Goal: Transaction & Acquisition: Obtain resource

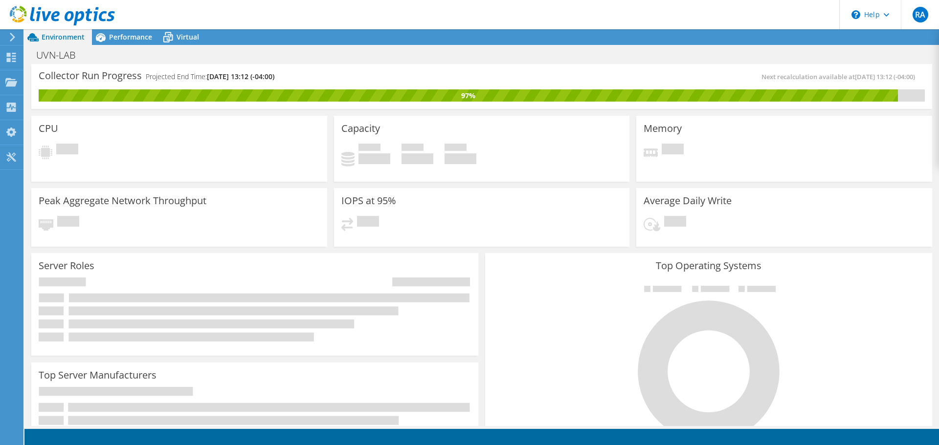
click at [12, 33] on icon at bounding box center [12, 37] width 7 height 9
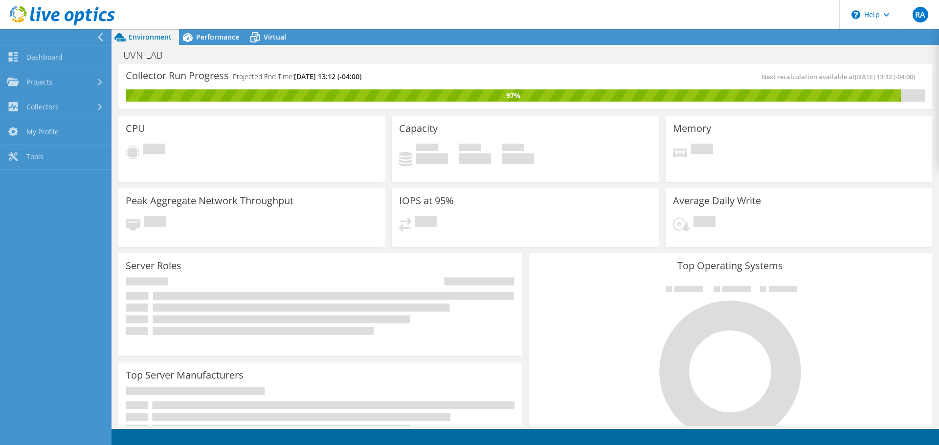
click at [12, 33] on div at bounding box center [53, 37] width 111 height 16
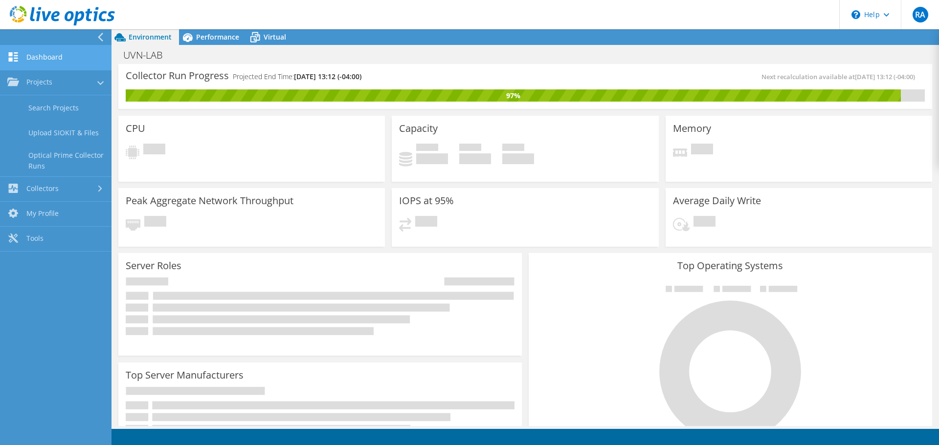
click at [29, 51] on link "Dashboard" at bounding box center [55, 57] width 111 height 25
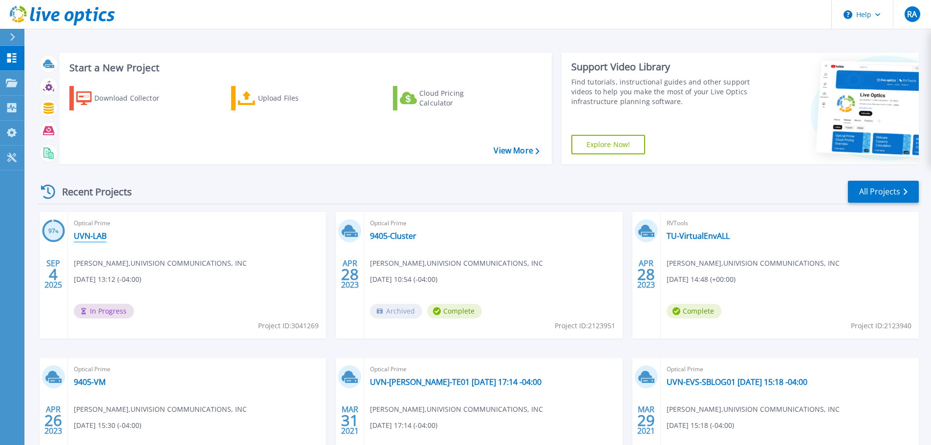
click at [85, 239] on link "UVN-LAB" at bounding box center [90, 236] width 33 height 10
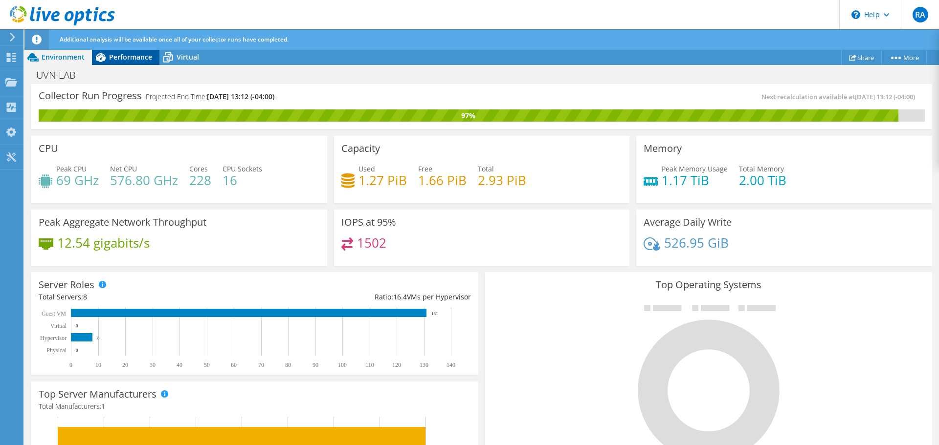
click at [107, 58] on icon at bounding box center [100, 57] width 17 height 17
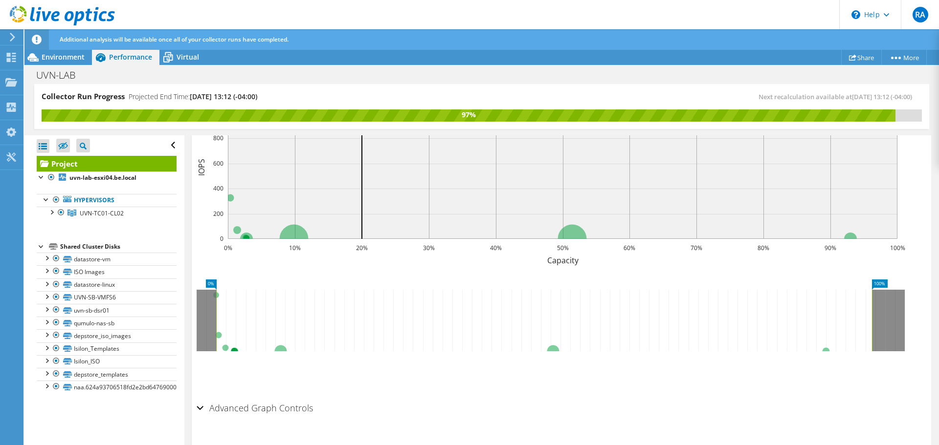
click at [229, 398] on h2 "Advanced Graph Controls" at bounding box center [255, 408] width 116 height 20
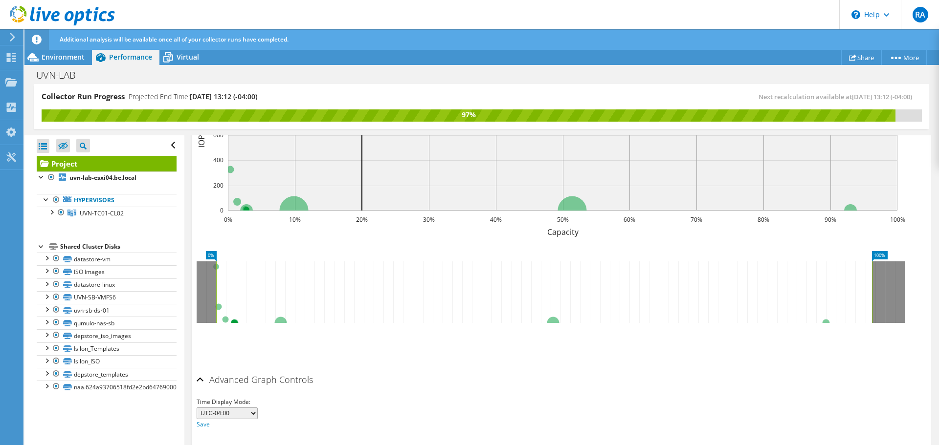
scroll to position [351, 0]
click at [55, 312] on div at bounding box center [56, 310] width 10 height 12
click at [50, 311] on div at bounding box center [47, 309] width 10 height 10
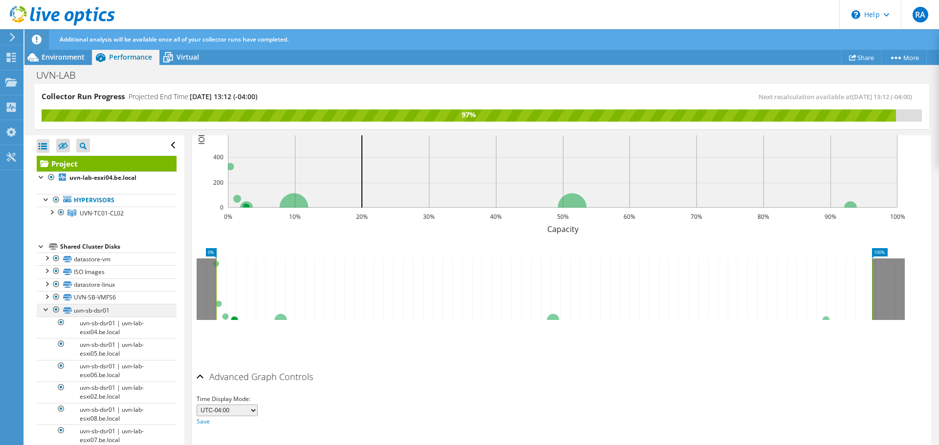
click at [50, 311] on div at bounding box center [47, 309] width 10 height 10
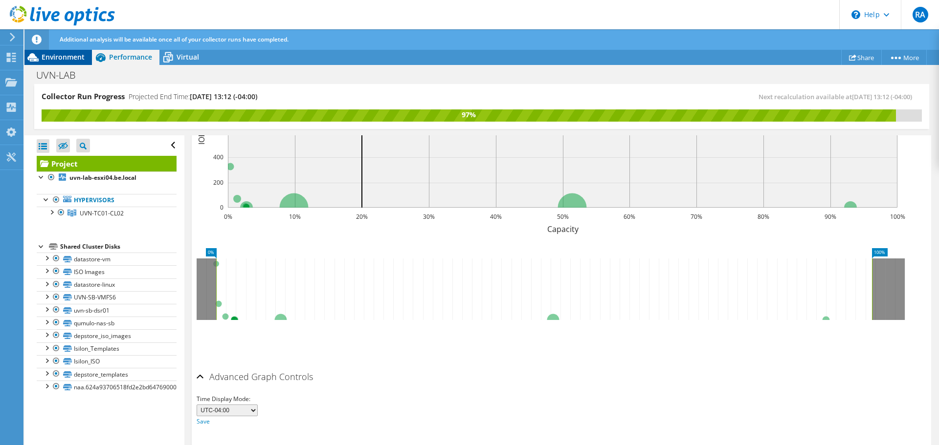
click at [75, 58] on span "Environment" at bounding box center [63, 56] width 43 height 9
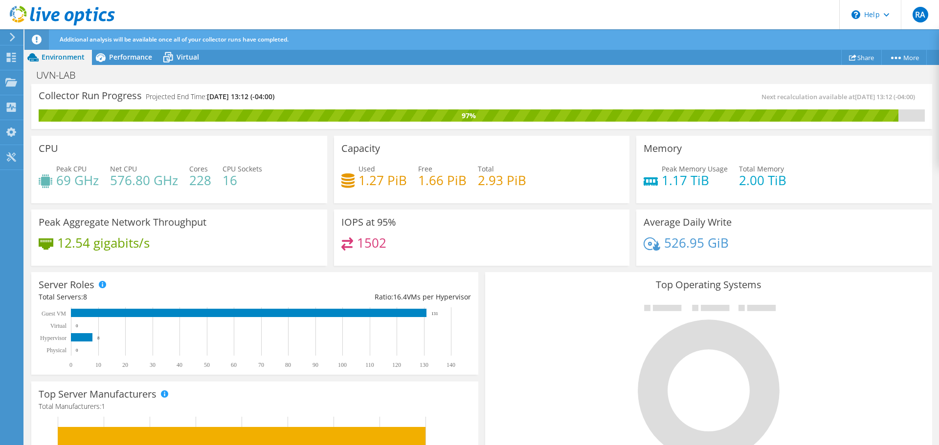
scroll to position [359, 0]
click at [185, 54] on span "Virtual" at bounding box center [188, 56] width 22 height 9
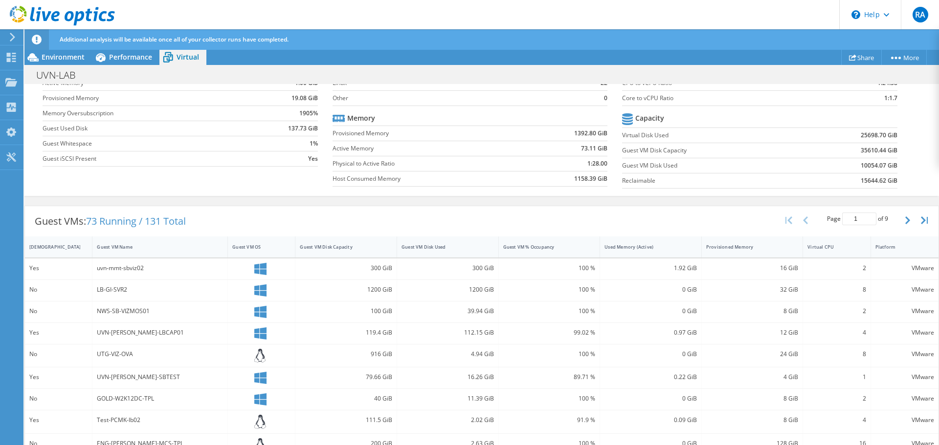
scroll to position [0, 0]
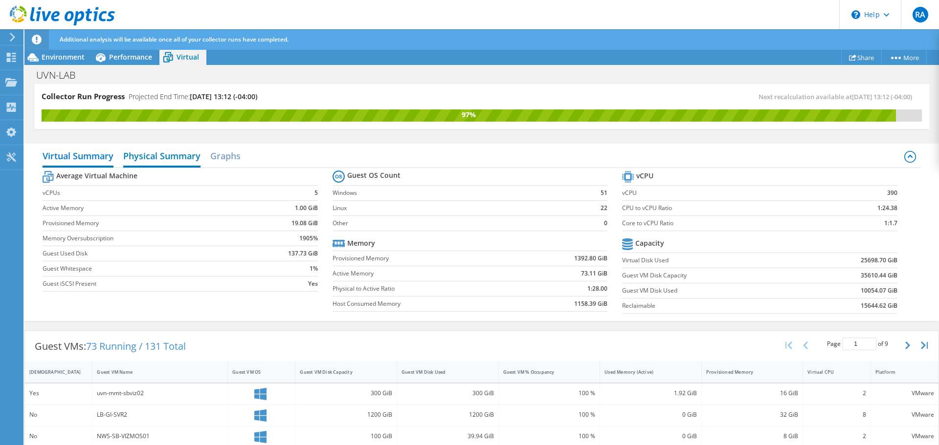
click at [147, 150] on h2 "Physical Summary" at bounding box center [161, 157] width 77 height 22
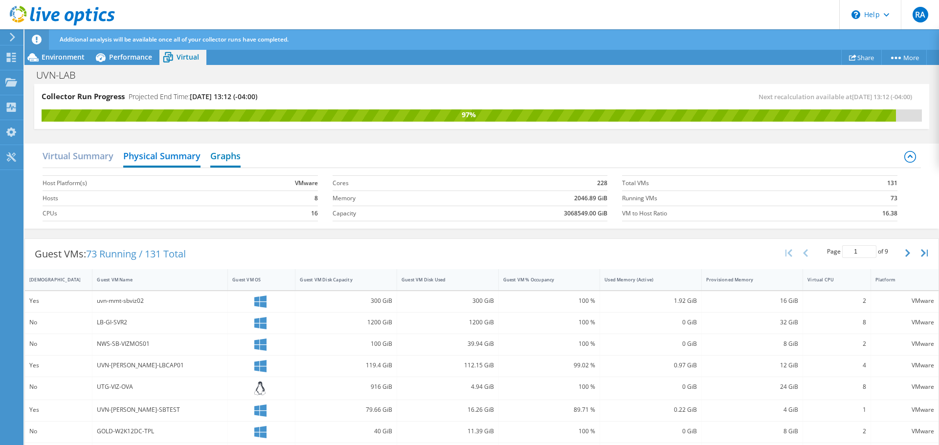
click at [215, 152] on h2 "Graphs" at bounding box center [225, 157] width 30 height 22
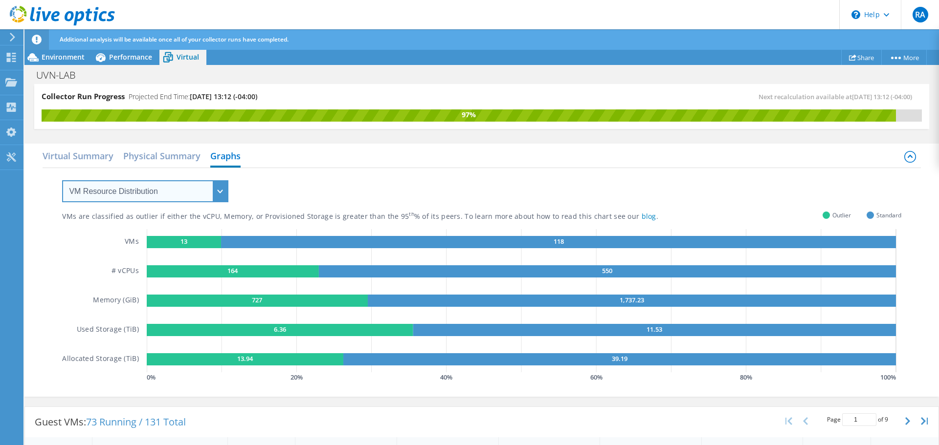
click at [182, 201] on select "VM Resource Distribution Provisioning Contrast Over Provisioning" at bounding box center [145, 191] width 166 height 22
click at [276, 188] on div "VMs are classified as outlier if either the vCPU, Memory, or Provisioned Storag…" at bounding box center [481, 276] width 839 height 217
click at [185, 197] on select "VM Resource Distribution Provisioning Contrast Over Provisioning" at bounding box center [145, 191] width 166 height 22
select select "Provisioning Contrast"
click at [62, 180] on select "VM Resource Distribution Provisioning Contrast Over Provisioning" at bounding box center [145, 191] width 166 height 22
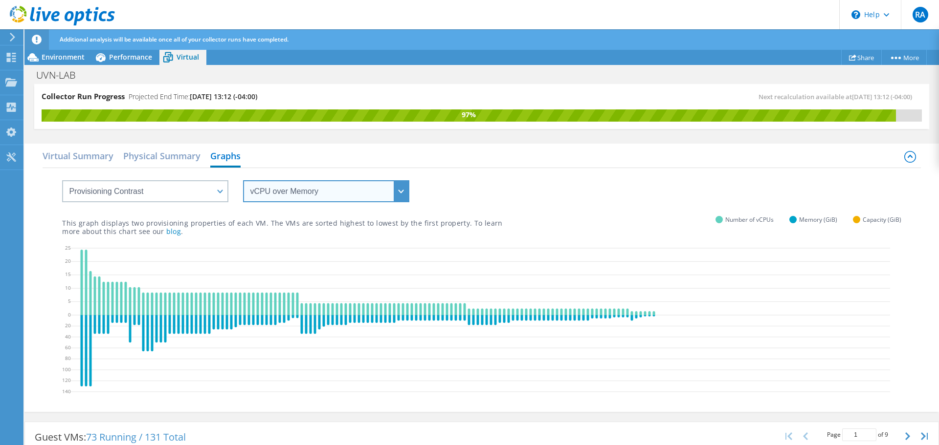
click at [287, 200] on select "vCPU over Memory vCPU over Capacity Memory over vCPU Memory over Capacity Capac…" at bounding box center [326, 191] width 166 height 22
select select "vCPU over Capacity"
click at [243, 180] on select "vCPU over Memory vCPU over Capacity Memory over vCPU Memory over Capacity Capac…" at bounding box center [326, 191] width 166 height 22
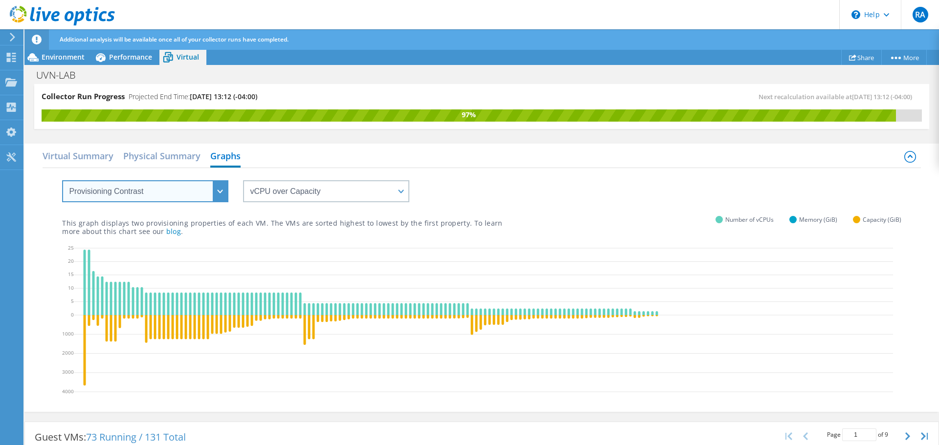
click at [144, 195] on select "VM Resource Distribution Provisioning Contrast Over Provisioning" at bounding box center [145, 191] width 166 height 22
select select "Over Provisioning"
click at [62, 180] on select "VM Resource Distribution Provisioning Contrast Over Provisioning" at bounding box center [145, 191] width 166 height 22
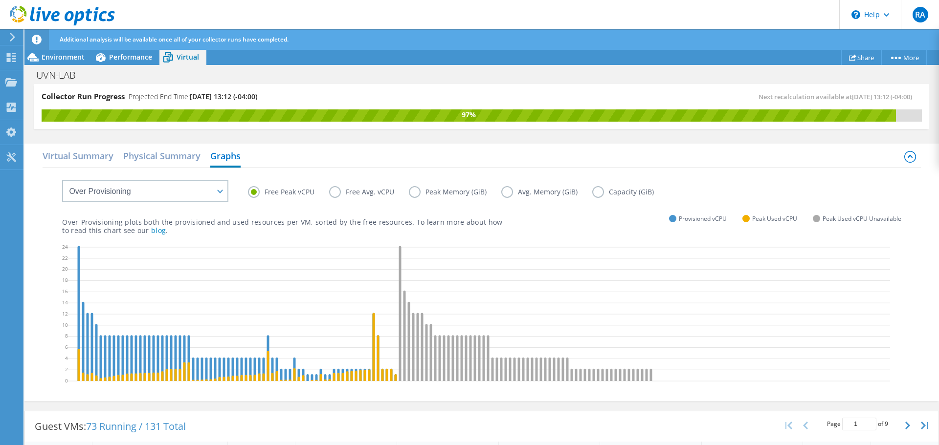
click at [548, 194] on label "Avg. Memory (GiB)" at bounding box center [546, 192] width 91 height 12
click at [0, 0] on input "Avg. Memory (GiB)" at bounding box center [0, 0] width 0 height 0
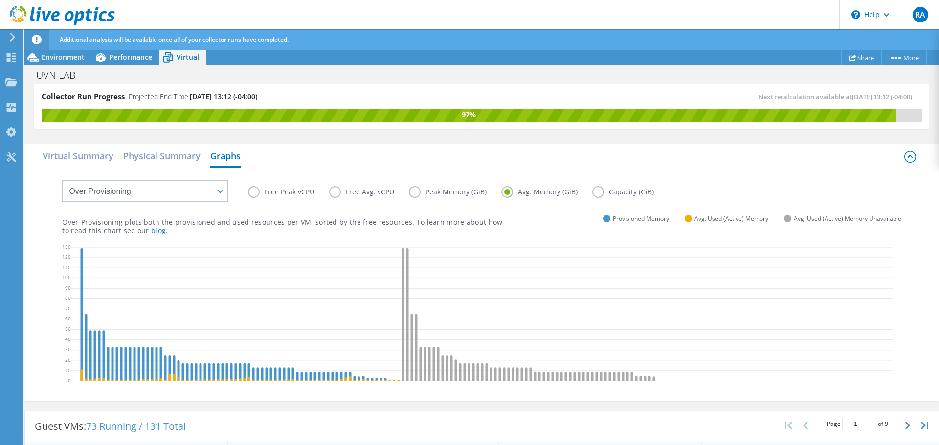
click at [444, 191] on label "Peak Memory (GiB)" at bounding box center [455, 192] width 92 height 12
click at [0, 0] on input "Peak Memory (GiB)" at bounding box center [0, 0] width 0 height 0
click at [364, 199] on div "Free Peak vCPU Free Avg. vCPU Peak Memory (GiB) Avg. Memory (GiB) Capacity (GiB)" at bounding box center [574, 193] width 653 height 15
click at [348, 199] on div "Free Peak vCPU Free Avg. vCPU Peak Memory (GiB) Avg. Memory (GiB) Capacity (GiB)" at bounding box center [574, 193] width 653 height 15
click at [346, 198] on div "Free Peak vCPU Free Avg. vCPU Peak Memory (GiB) Avg. Memory (GiB) Capacity (GiB)" at bounding box center [574, 193] width 653 height 15
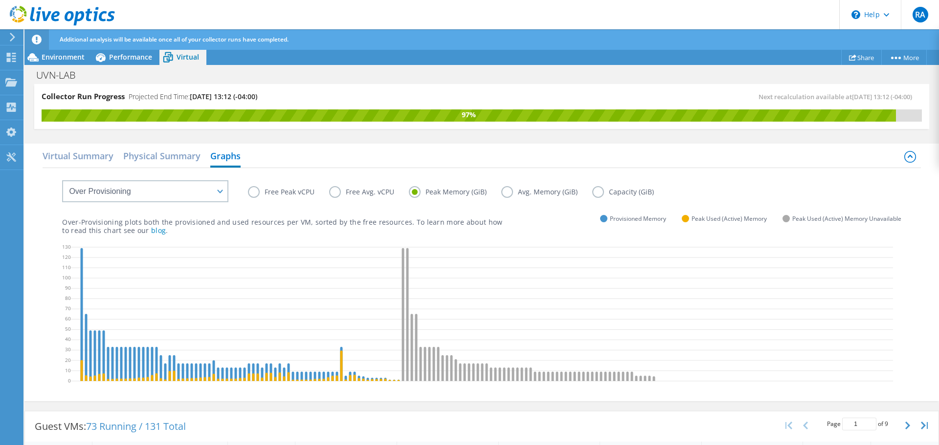
click at [346, 191] on label "Free Avg. vCPU" at bounding box center [369, 192] width 80 height 12
click at [0, 0] on input "Free Avg. vCPU" at bounding box center [0, 0] width 0 height 0
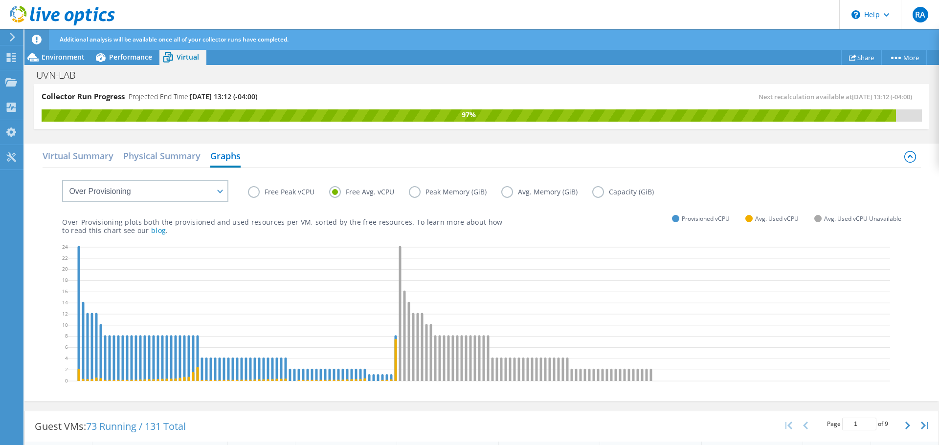
click at [272, 192] on label "Free Peak vCPU" at bounding box center [288, 192] width 81 height 12
click at [0, 0] on input "Free Peak vCPU" at bounding box center [0, 0] width 0 height 0
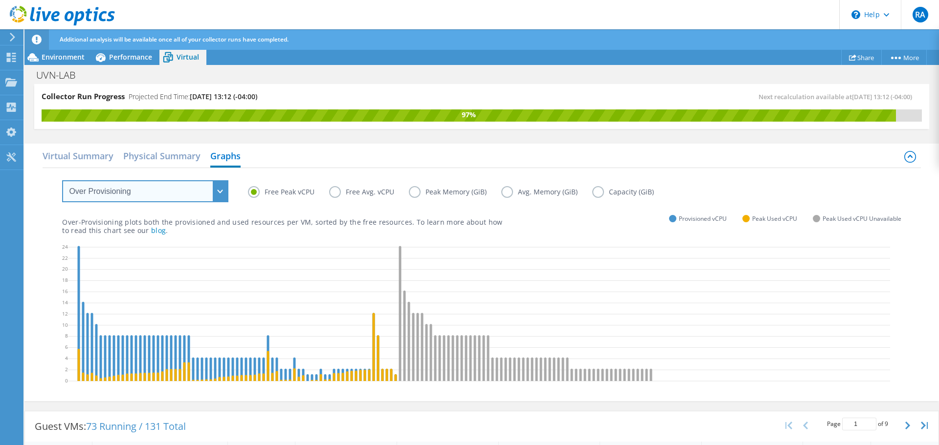
click at [129, 197] on select "VM Resource Distribution Provisioning Contrast Over Provisioning" at bounding box center [145, 191] width 166 height 22
click at [235, 169] on div "Free Peak vCPU Free Avg. vCPU Peak Memory (GiB) Avg. Memory (GiB) Capacity (GiB)" at bounding box center [481, 184] width 839 height 33
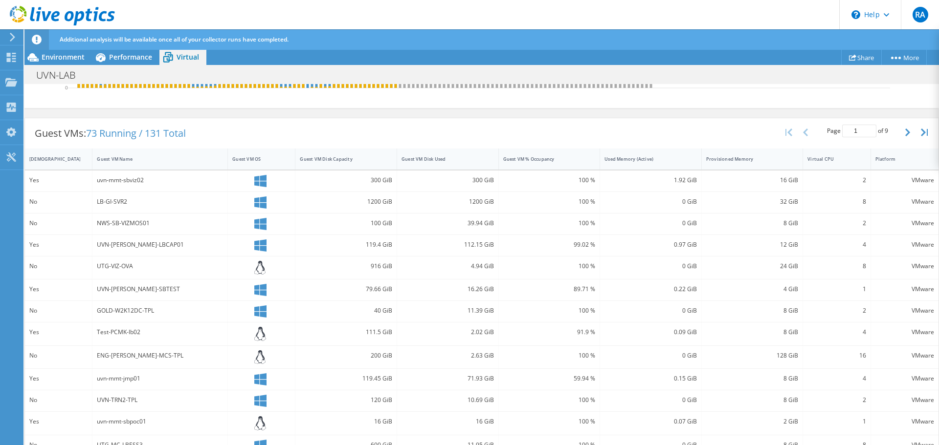
scroll to position [352, 0]
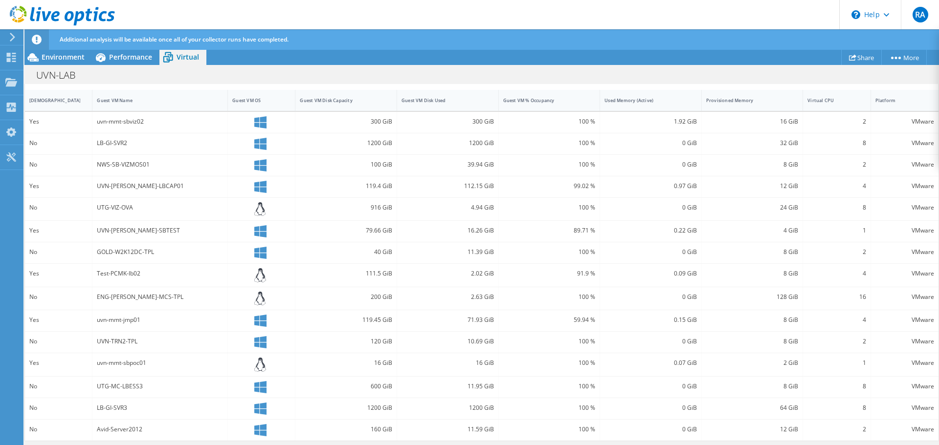
click at [128, 124] on div "uvn-mmt-sbviz02" at bounding box center [160, 121] width 126 height 11
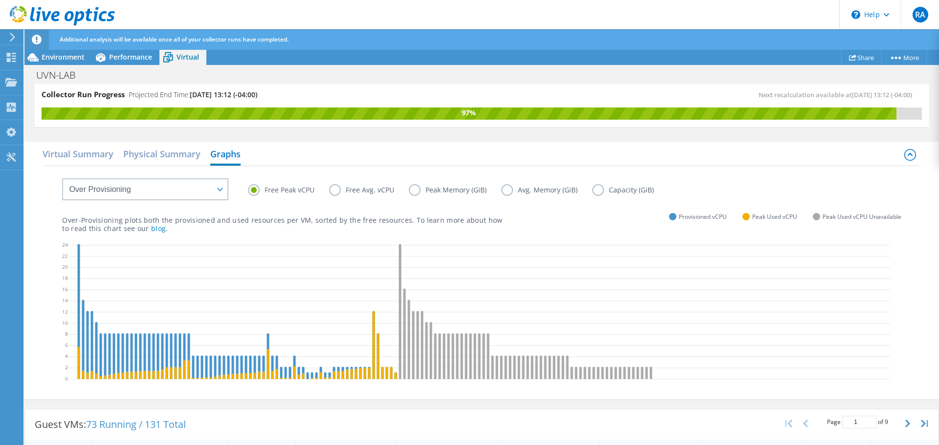
scroll to position [0, 0]
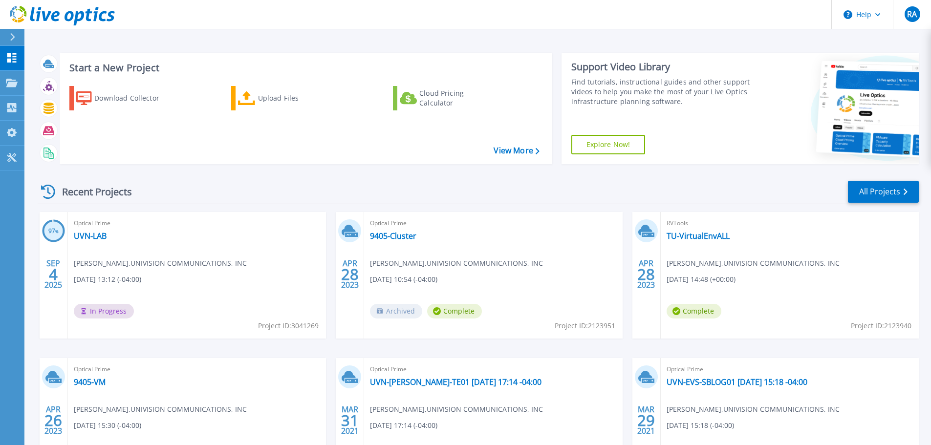
click at [221, 38] on div "Start a New Project Download Collector Upload Files Cloud Pricing Calculator Vi…" at bounding box center [477, 256] width 907 height 512
click at [21, 80] on link "Projects Projects" at bounding box center [12, 83] width 24 height 25
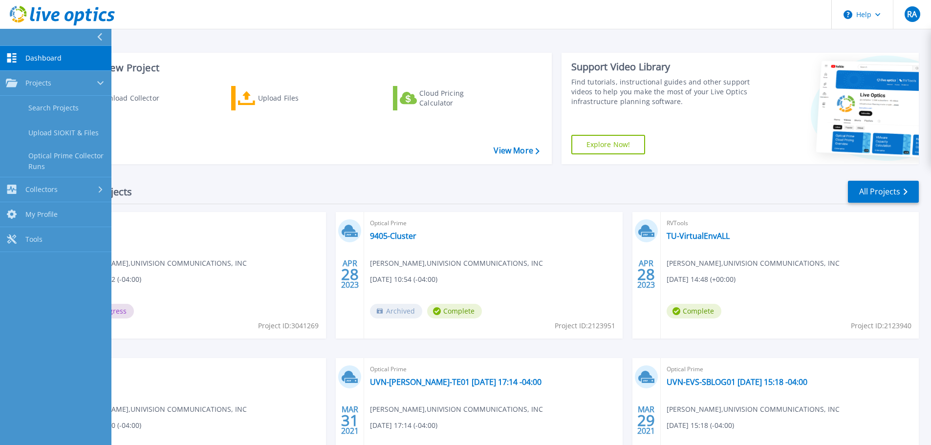
click at [18, 64] on link "Dashboard Dashboard" at bounding box center [55, 58] width 111 height 25
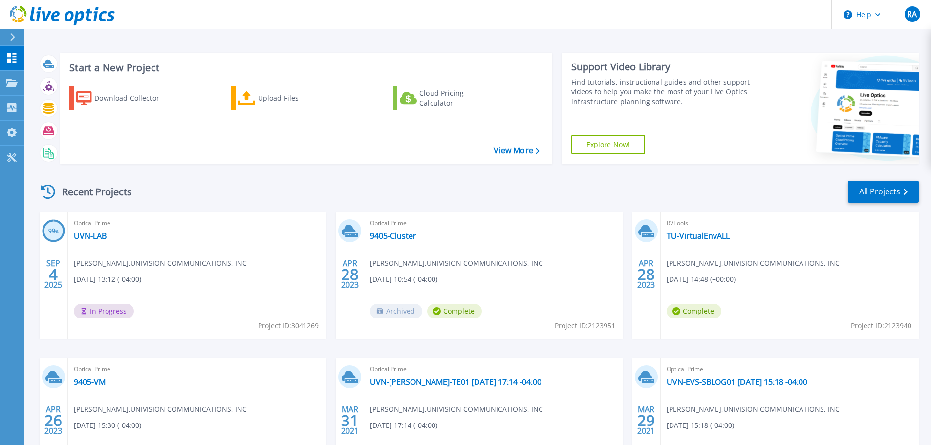
click at [14, 272] on div "Dashboard Dashboard Projects Projects Search Projects Upload SIOKIT & Files Opt…" at bounding box center [12, 246] width 24 height 400
click at [89, 237] on link "UVN-LAB" at bounding box center [90, 236] width 33 height 10
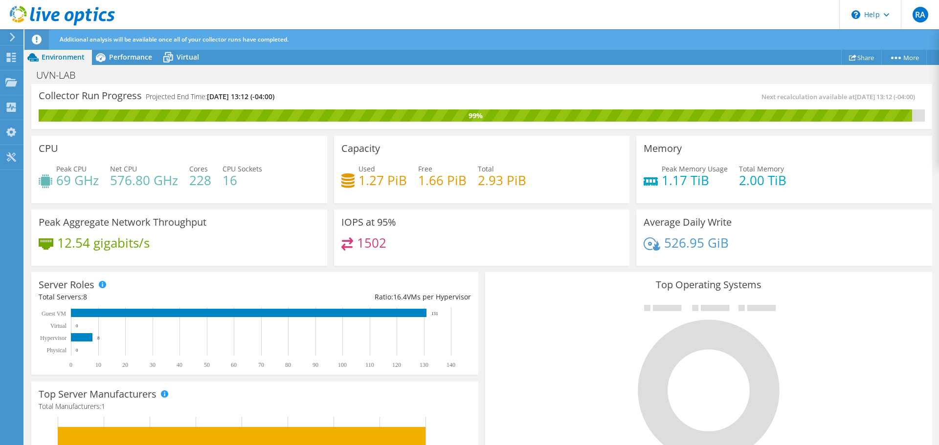
click at [864, 66] on div "UVN-LAB Print" at bounding box center [481, 75] width 914 height 18
click at [863, 60] on link "Share" at bounding box center [861, 57] width 41 height 15
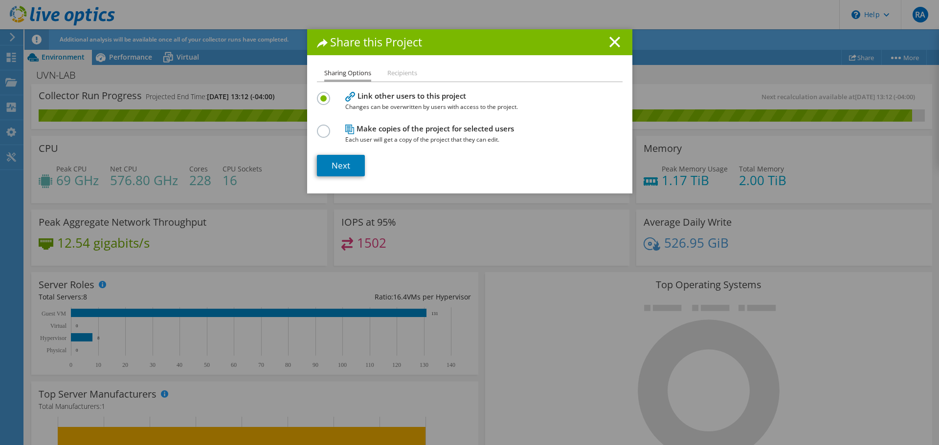
click at [404, 72] on li "Recipients" at bounding box center [402, 73] width 30 height 12
click at [349, 174] on link "Next" at bounding box center [341, 166] width 48 height 22
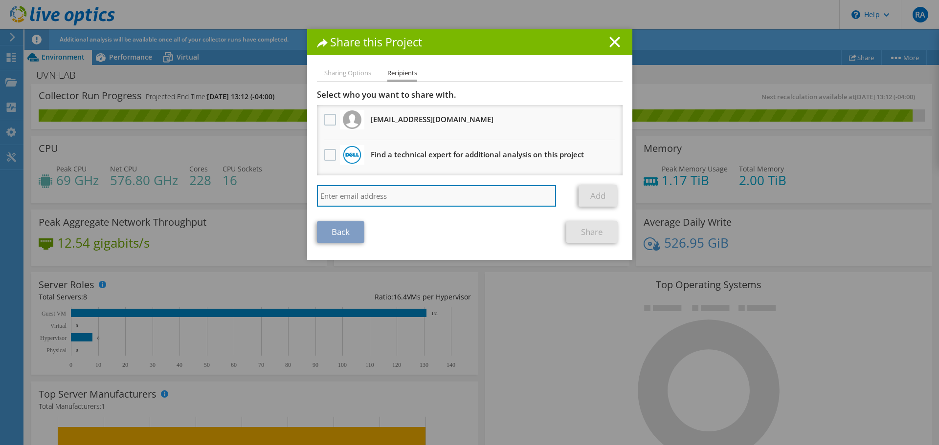
click at [414, 194] on input "search" at bounding box center [437, 196] width 240 height 22
paste input "beaumar@cisco.com"
type input "beaumar@cisco.com"
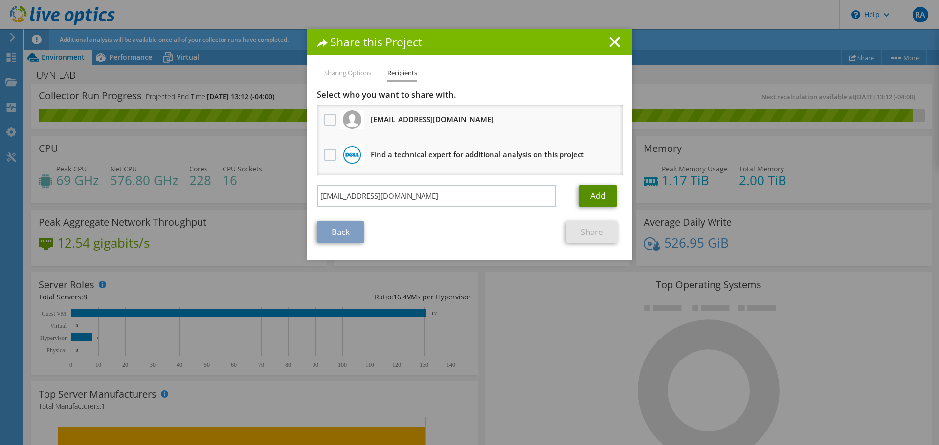
click at [588, 196] on link "Add" at bounding box center [597, 196] width 39 height 22
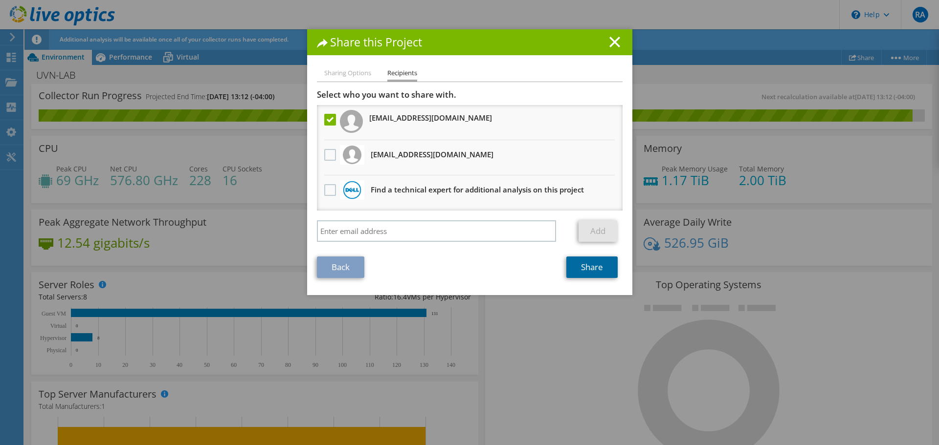
click at [590, 265] on link "Share" at bounding box center [591, 268] width 51 height 22
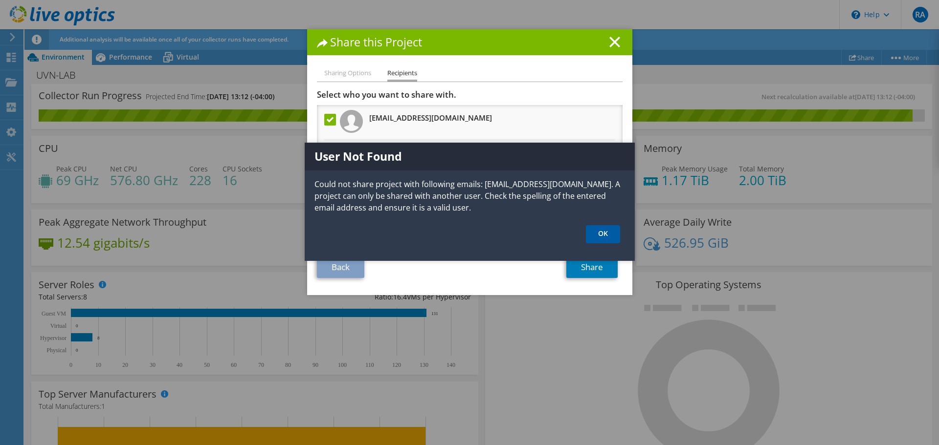
click at [605, 231] on link "OK" at bounding box center [603, 234] width 34 height 18
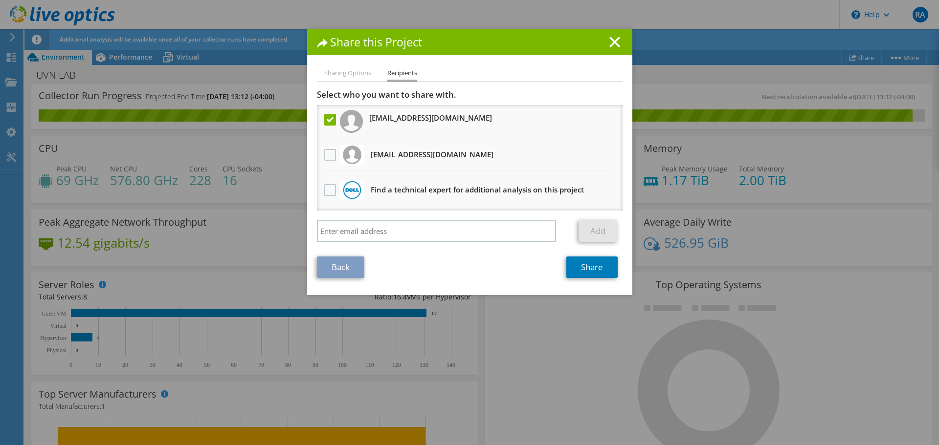
click at [326, 121] on label at bounding box center [331, 120] width 14 height 12
click at [0, 0] on input "checkbox" at bounding box center [0, 0] width 0 height 0
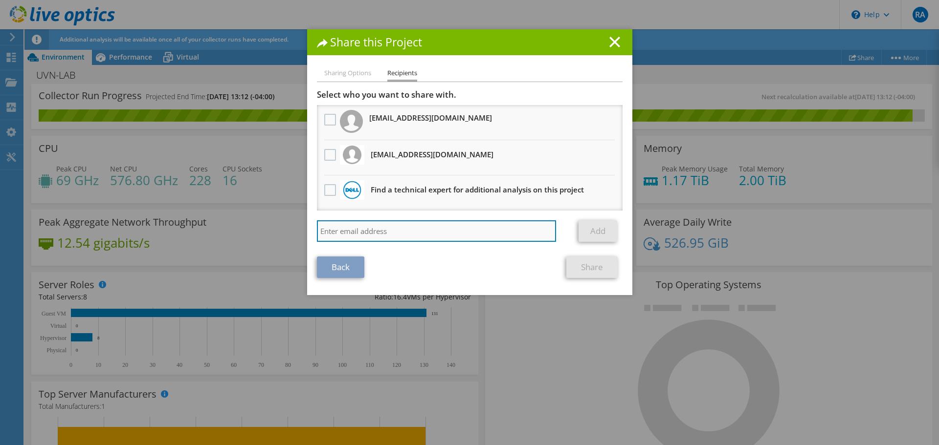
click at [447, 231] on input "search" at bounding box center [437, 232] width 240 height 22
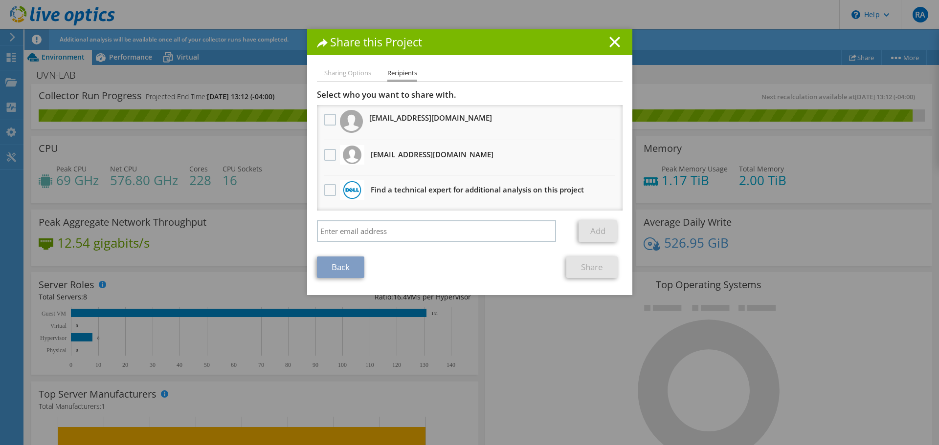
click at [335, 74] on li "Sharing Options" at bounding box center [347, 73] width 47 height 12
click at [353, 76] on li "Sharing Options" at bounding box center [347, 73] width 47 height 12
click at [603, 44] on h1 "Share this Project" at bounding box center [470, 42] width 306 height 11
click at [609, 43] on icon at bounding box center [614, 42] width 11 height 11
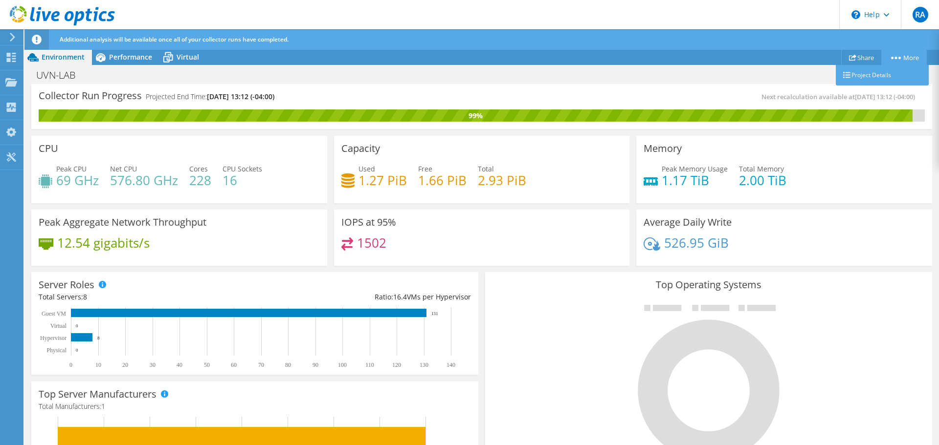
click at [909, 55] on link "More" at bounding box center [903, 57] width 45 height 15
click at [852, 58] on link "Share" at bounding box center [861, 57] width 41 height 15
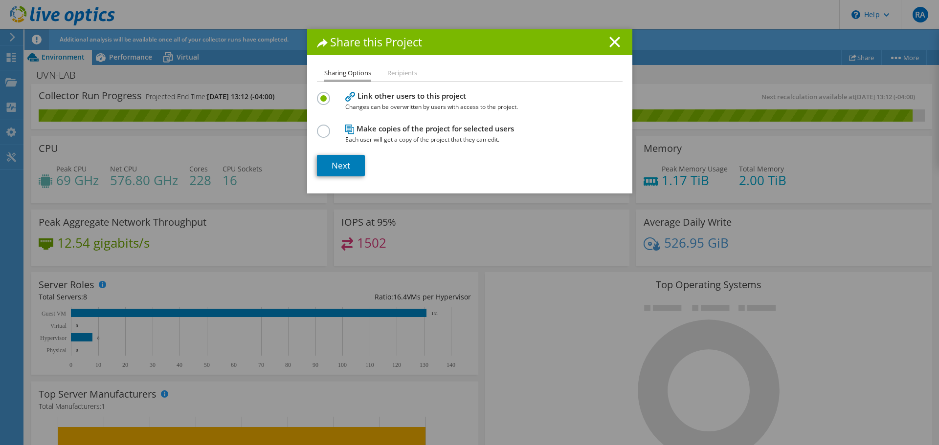
click at [394, 75] on li "Recipients" at bounding box center [402, 73] width 30 height 12
click at [334, 167] on link "Next" at bounding box center [341, 166] width 48 height 22
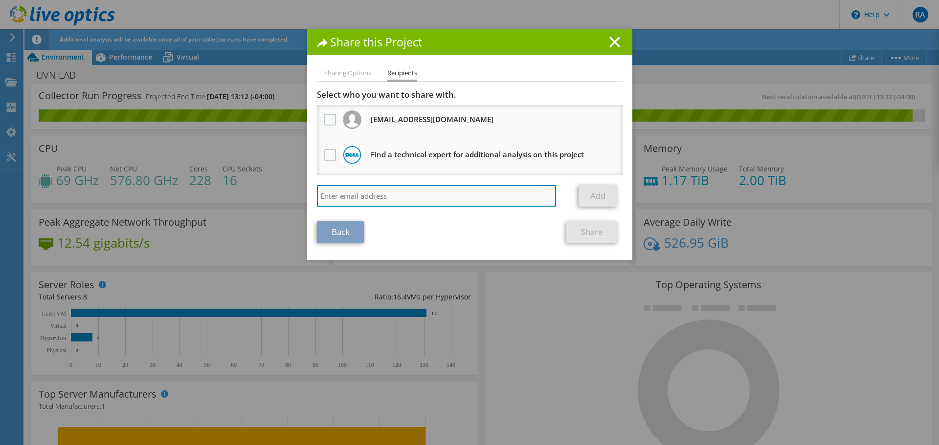
click at [387, 191] on input "search" at bounding box center [437, 196] width 240 height 22
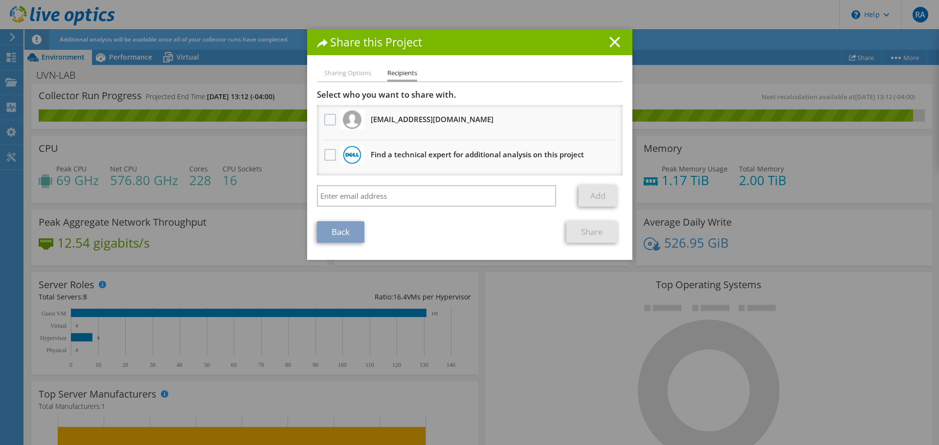
click at [611, 41] on line at bounding box center [615, 42] width 10 height 10
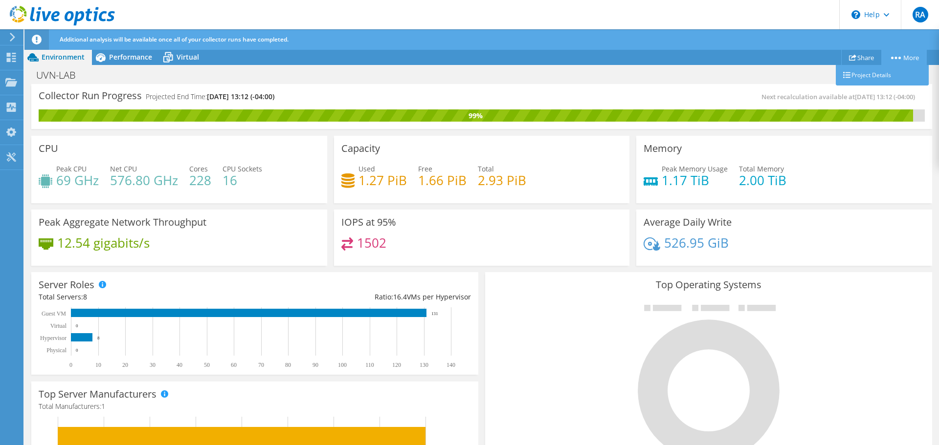
click at [895, 55] on link "More" at bounding box center [903, 57] width 45 height 15
click at [888, 76] on link "Project Details" at bounding box center [882, 75] width 93 height 21
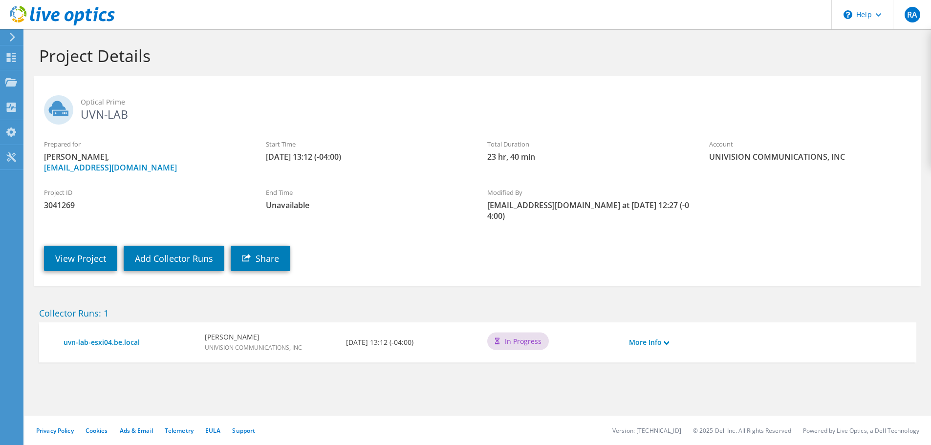
click at [657, 332] on div "More Info" at bounding box center [659, 342] width 71 height 21
click at [662, 337] on link "More Info" at bounding box center [649, 342] width 40 height 11
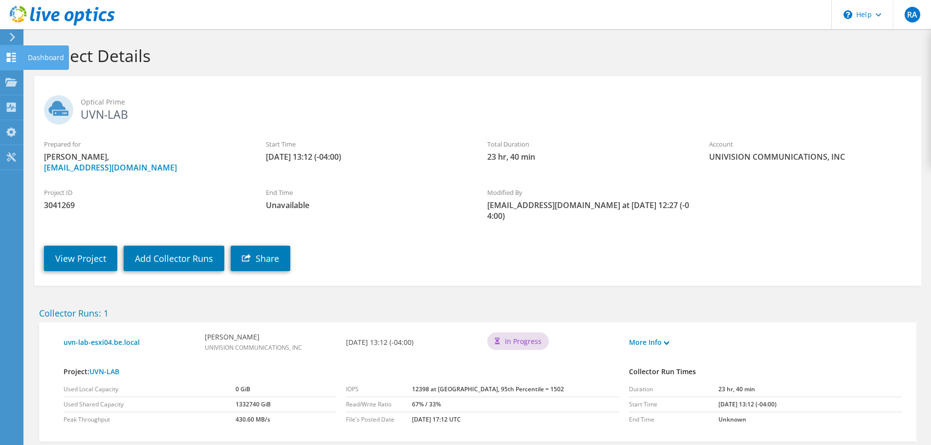
click at [16, 64] on div at bounding box center [11, 58] width 12 height 11
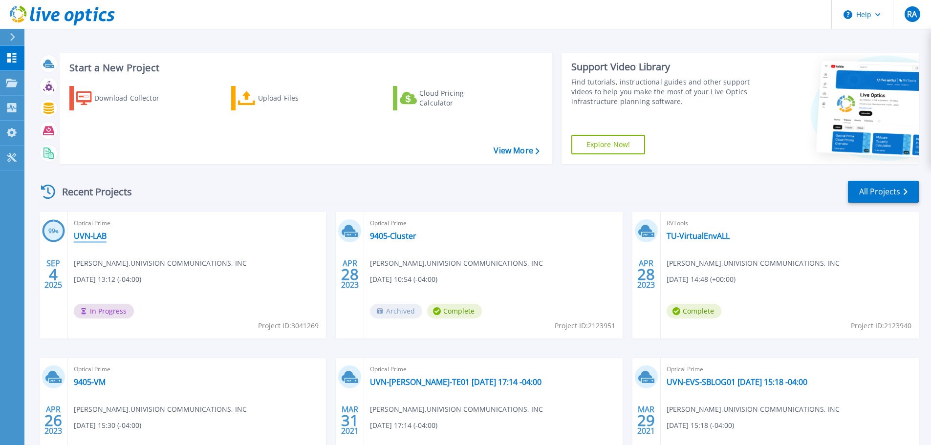
click at [96, 231] on link "UVN-LAB" at bounding box center [90, 236] width 33 height 10
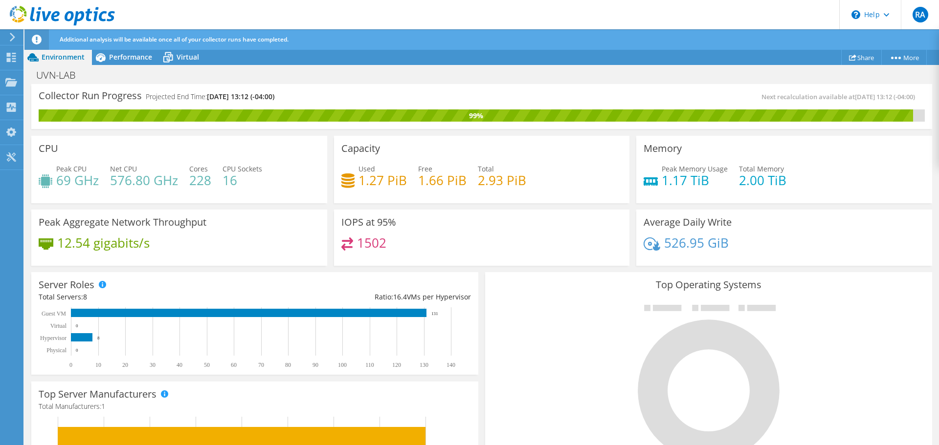
scroll to position [244, 0]
click at [859, 57] on link "Share" at bounding box center [861, 57] width 41 height 15
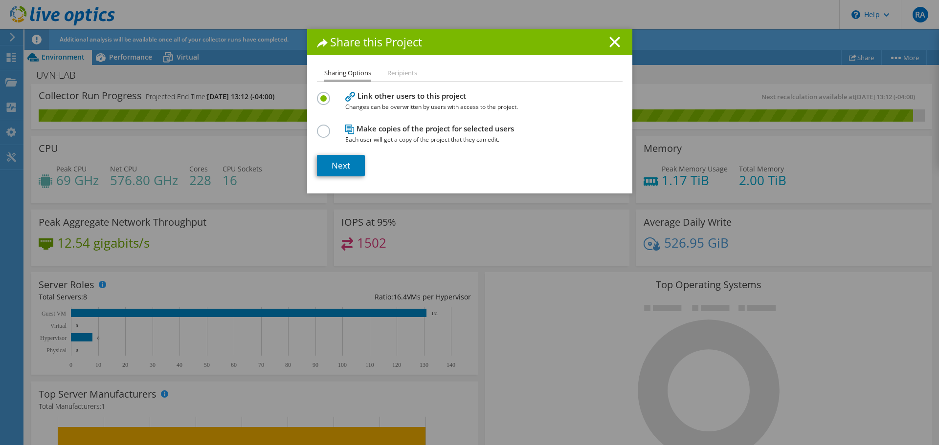
click at [361, 127] on h4 "Make copies of the project for selected users Each user will get a copy of the …" at bounding box center [467, 134] width 244 height 22
click at [328, 129] on div at bounding box center [325, 130] width 17 height 11
click at [322, 127] on label at bounding box center [325, 126] width 17 height 2
click at [0, 0] on input "radio" at bounding box center [0, 0] width 0 height 0
click at [609, 42] on icon at bounding box center [614, 42] width 11 height 11
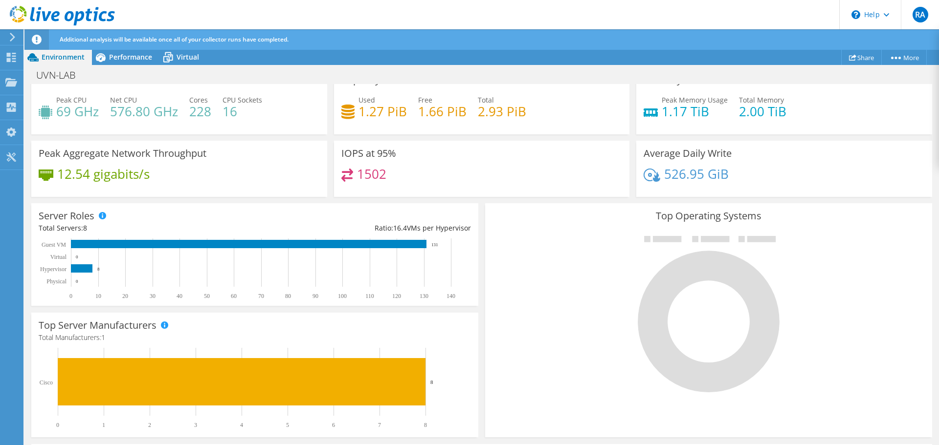
scroll to position [49, 0]
click at [16, 53] on icon at bounding box center [11, 57] width 12 height 9
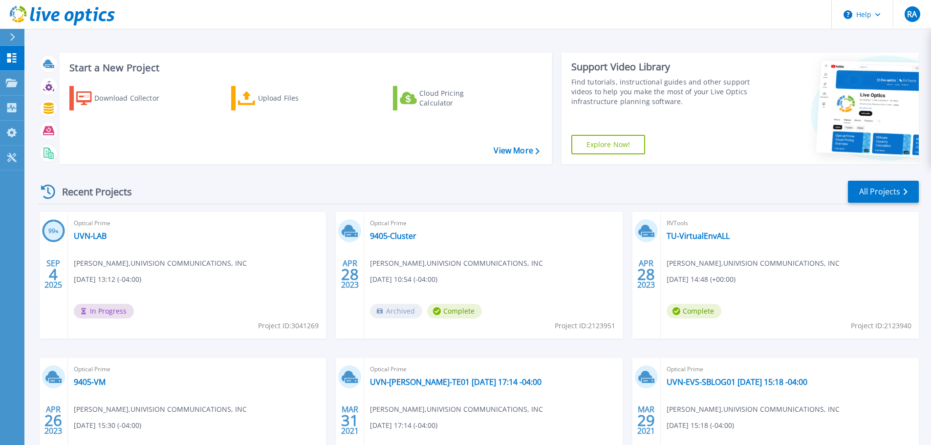
click at [599, 243] on div "Optical Prime 9405-Cluster [PERSON_NAME] , UNIVISION COMMUNICATIONS, INC [DATE]…" at bounding box center [493, 275] width 258 height 127
click at [260, 238] on div "Optical Prime UVN-LAB [PERSON_NAME] , UNIVISION COMMUNICATIONS, INC [DATE] 13:1…" at bounding box center [197, 275] width 258 height 127
click at [111, 310] on span "In Progress" at bounding box center [104, 311] width 60 height 15
click at [98, 238] on link "UVN-LAB" at bounding box center [90, 236] width 33 height 10
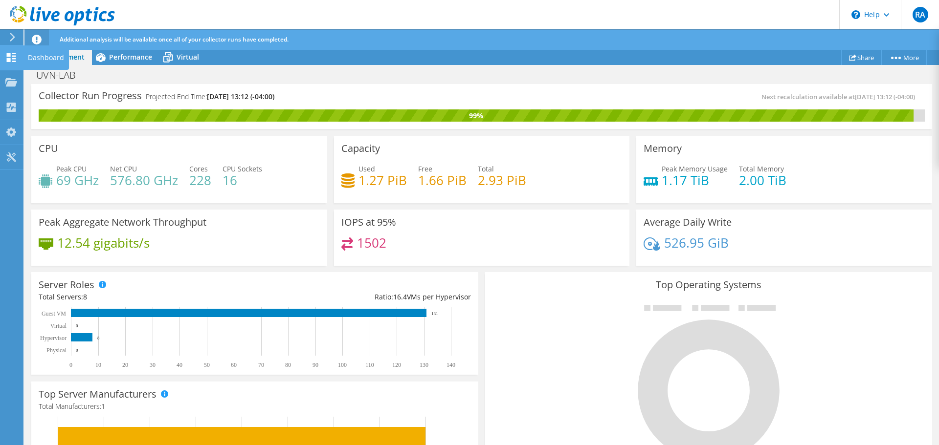
click at [12, 57] on icon at bounding box center [11, 57] width 12 height 9
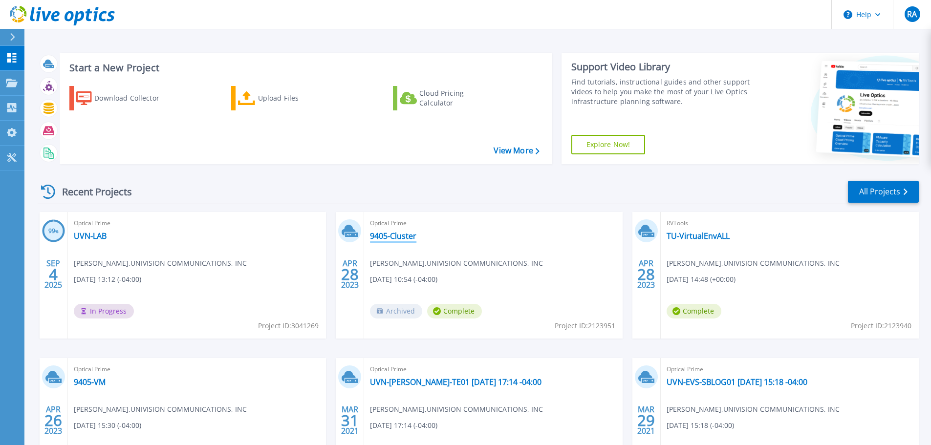
click at [385, 238] on link "9405-Cluster" at bounding box center [393, 236] width 46 height 10
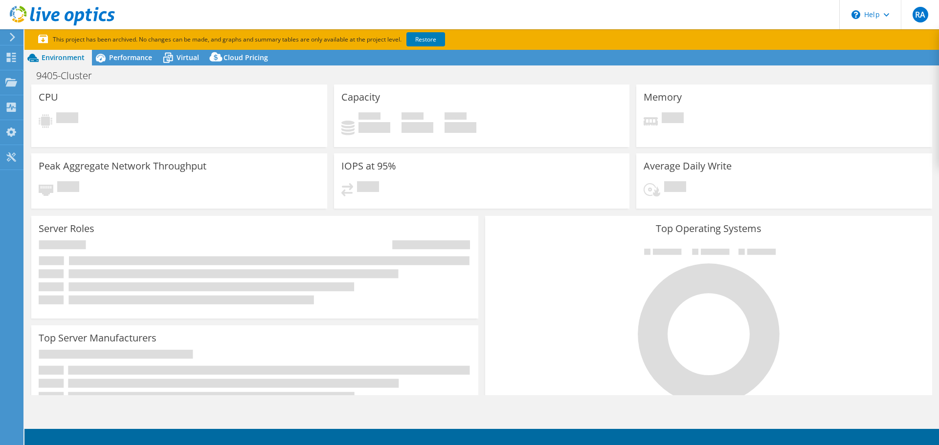
select select "USD"
select select "USEast"
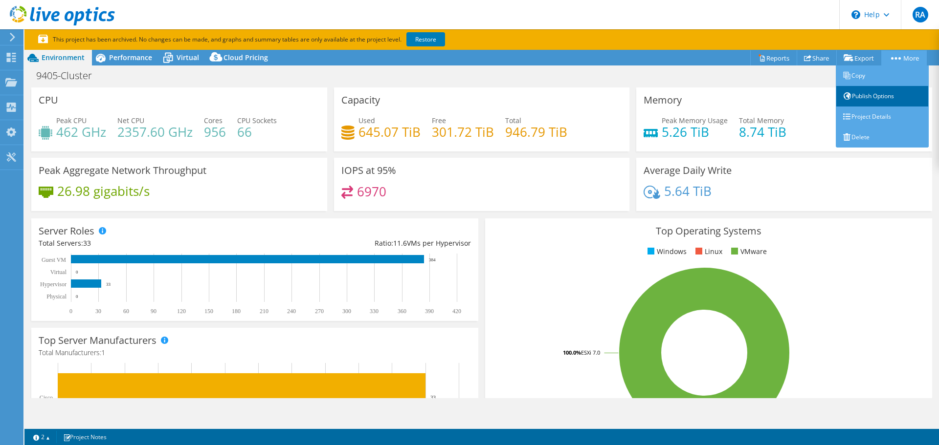
click at [876, 104] on link "Publish Options" at bounding box center [882, 96] width 93 height 21
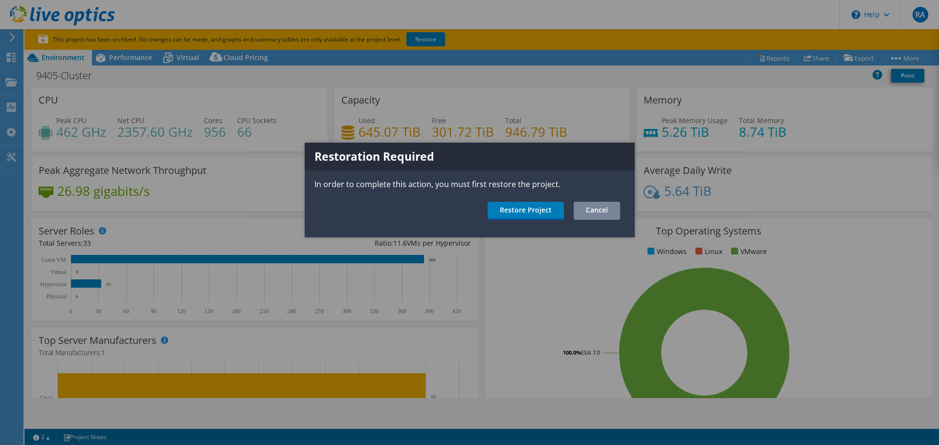
click at [590, 207] on link "Cancel" at bounding box center [597, 211] width 46 height 18
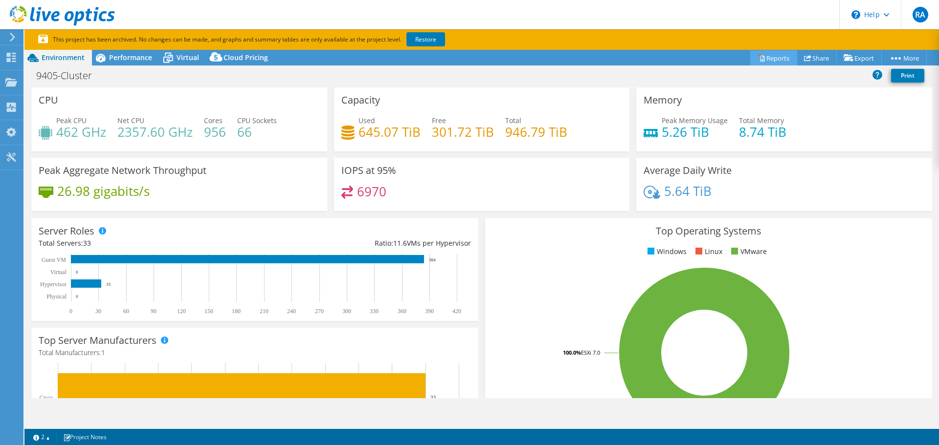
click at [760, 56] on icon at bounding box center [762, 59] width 4 height 6
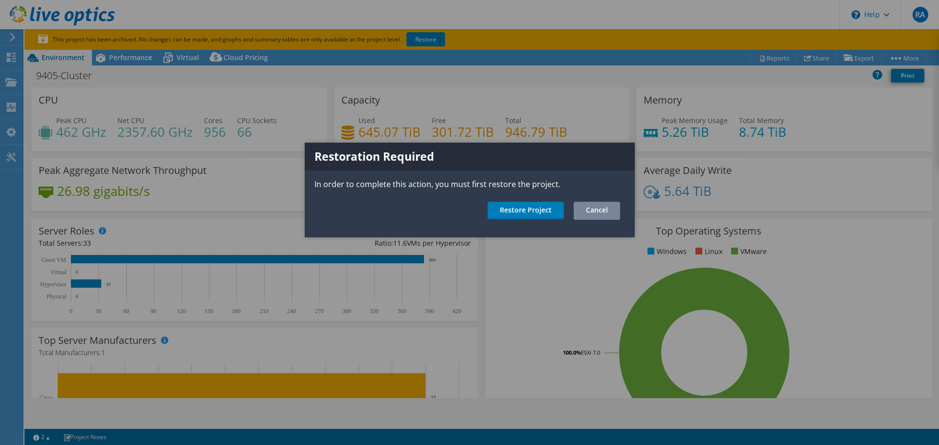
click at [595, 209] on link "Cancel" at bounding box center [597, 211] width 46 height 18
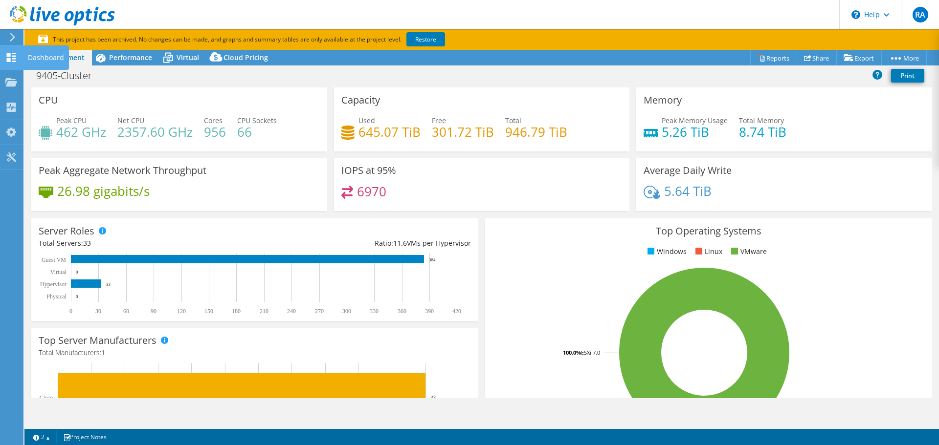
click at [11, 61] on icon at bounding box center [11, 57] width 12 height 9
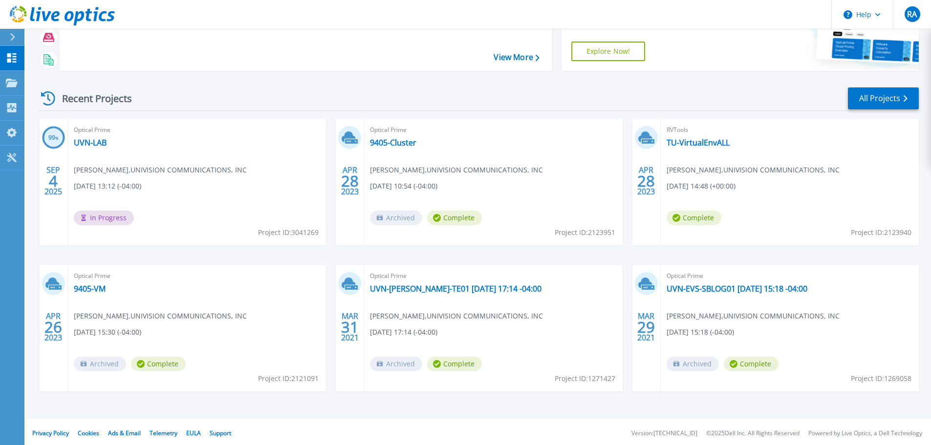
scroll to position [96, 0]
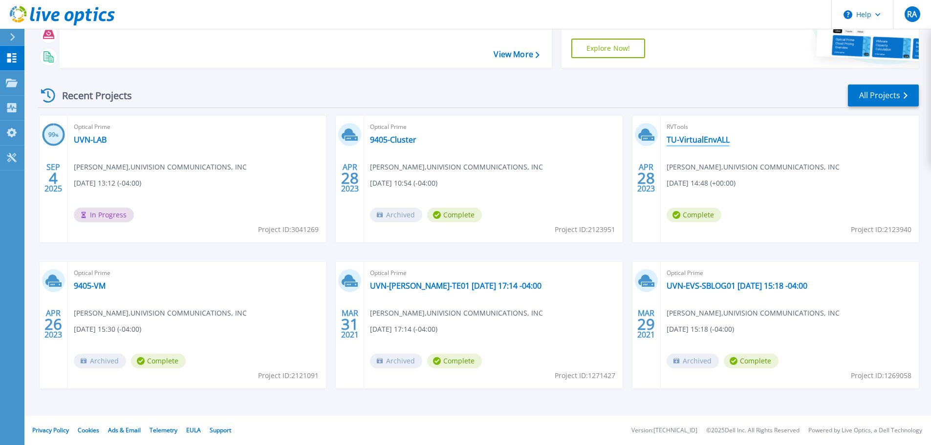
click at [706, 137] on link "TU-VirtualEnvALL" at bounding box center [698, 140] width 63 height 10
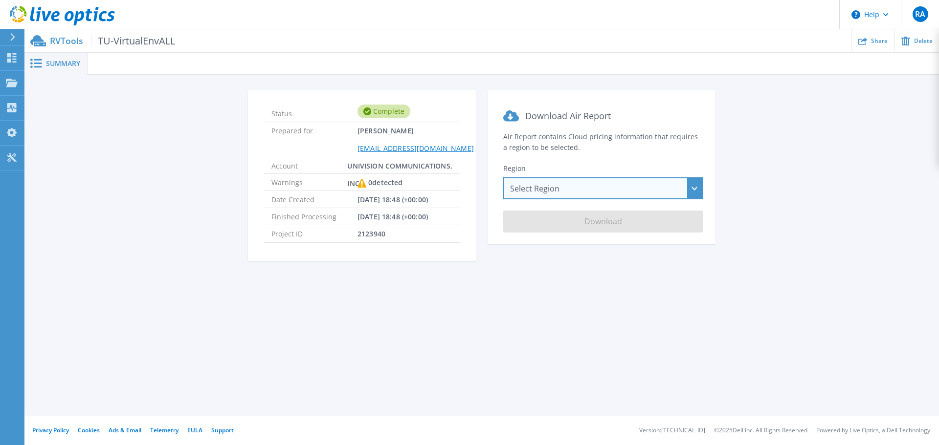
click at [560, 186] on div "Select Region Asia Pacific (Hong Kong) Asia Pacific (Mumbai) Asia Pacific (Seou…" at bounding box center [602, 188] width 199 height 22
click at [408, 338] on div "Summary Status Complete Prepared for Ricardo Arenas rarenas@UNIVISION.NET Accou…" at bounding box center [481, 208] width 914 height 416
click at [67, 56] on div "Summary" at bounding box center [55, 64] width 63 height 22
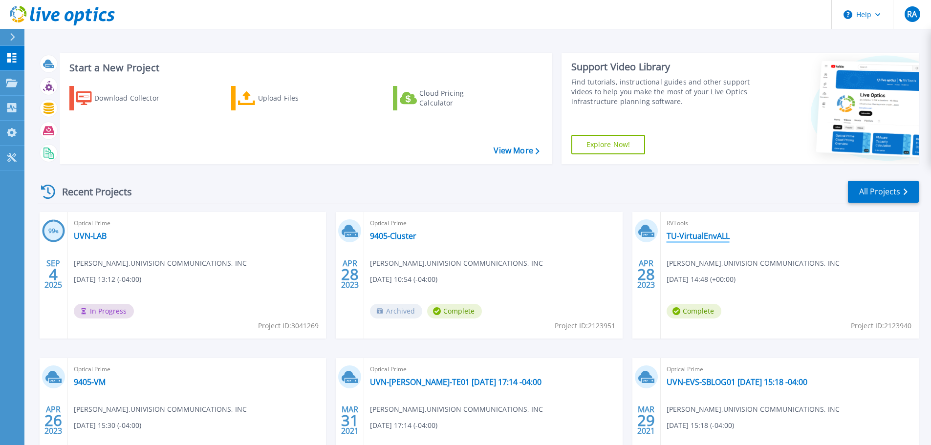
click at [698, 235] on link "TU-VirtualEnvALL" at bounding box center [698, 236] width 63 height 10
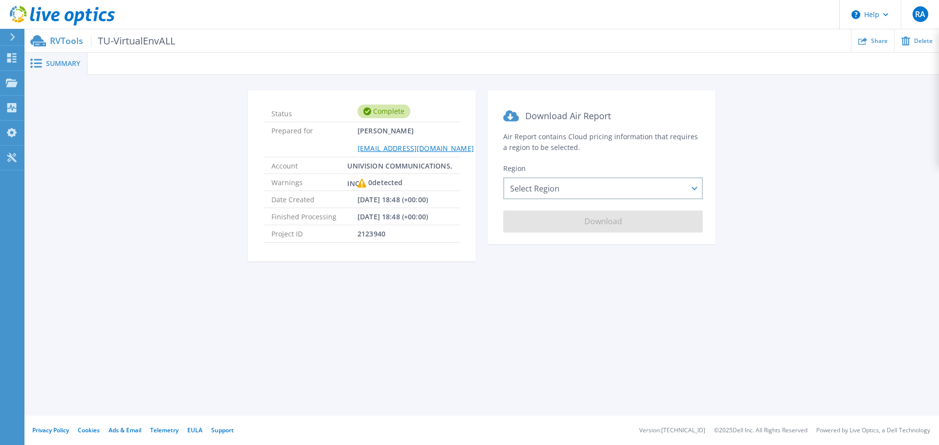
click at [364, 182] on icon at bounding box center [361, 183] width 9 height 9
click at [410, 242] on li "Project ID 2123940" at bounding box center [362, 233] width 197 height 17
click at [543, 190] on div "Select Region [GEOGRAPHIC_DATA] ([GEOGRAPHIC_DATA]) [GEOGRAPHIC_DATA] ([GEOGRAP…" at bounding box center [602, 188] width 199 height 22
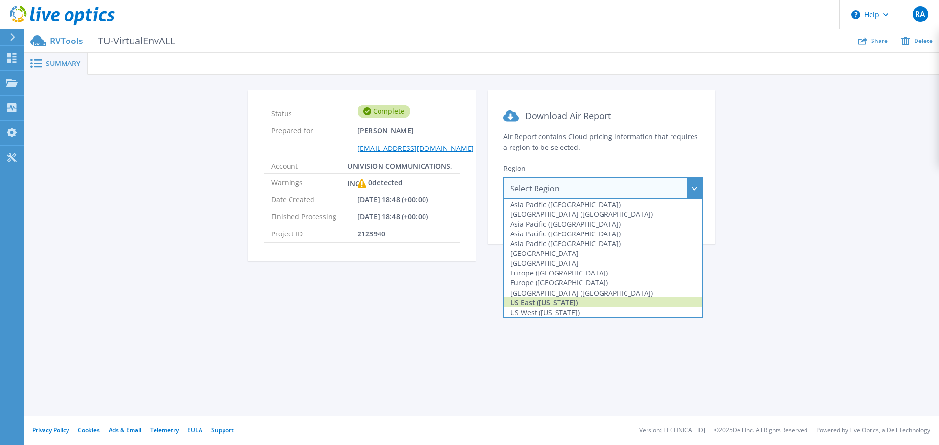
click at [572, 300] on div "US East ([US_STATE])" at bounding box center [603, 303] width 198 height 10
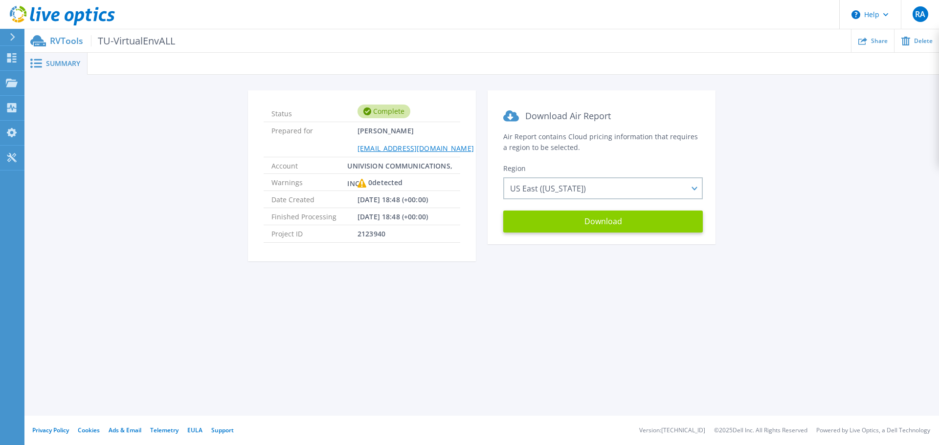
click at [579, 222] on button "Download" at bounding box center [602, 222] width 199 height 22
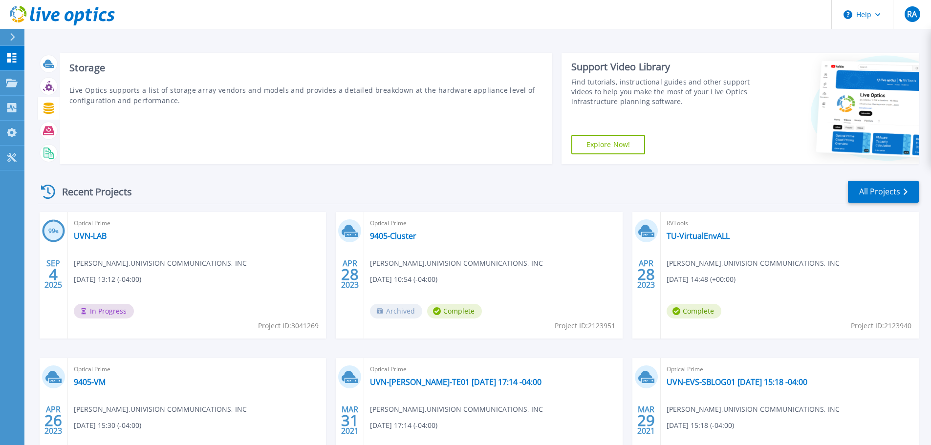
click at [46, 116] on div at bounding box center [48, 108] width 17 height 17
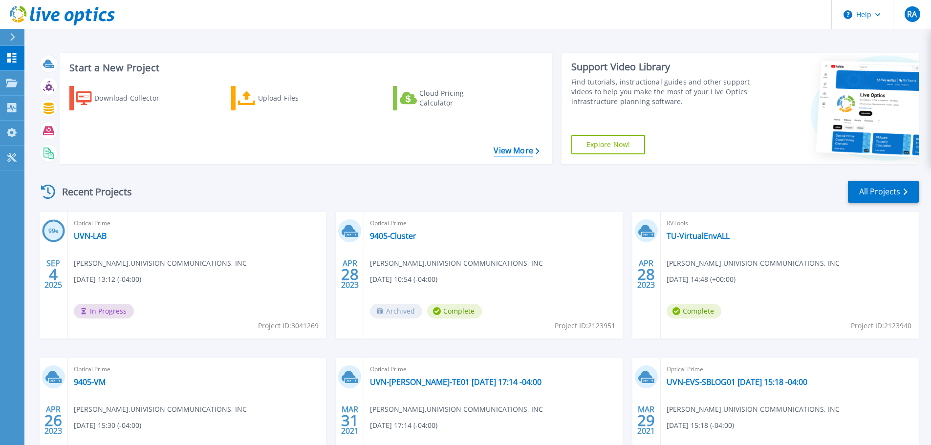
click at [530, 149] on link "View More" at bounding box center [516, 150] width 45 height 9
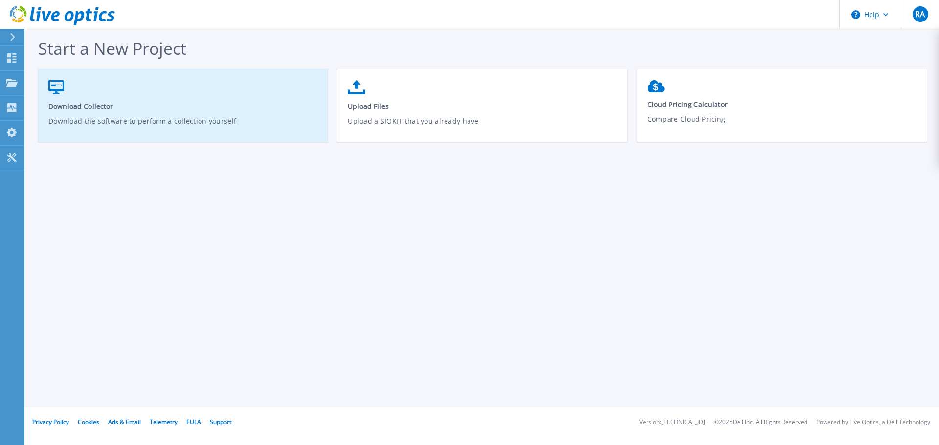
click at [118, 113] on link "Download Collector Download the software to perform a collection yourself" at bounding box center [182, 110] width 289 height 70
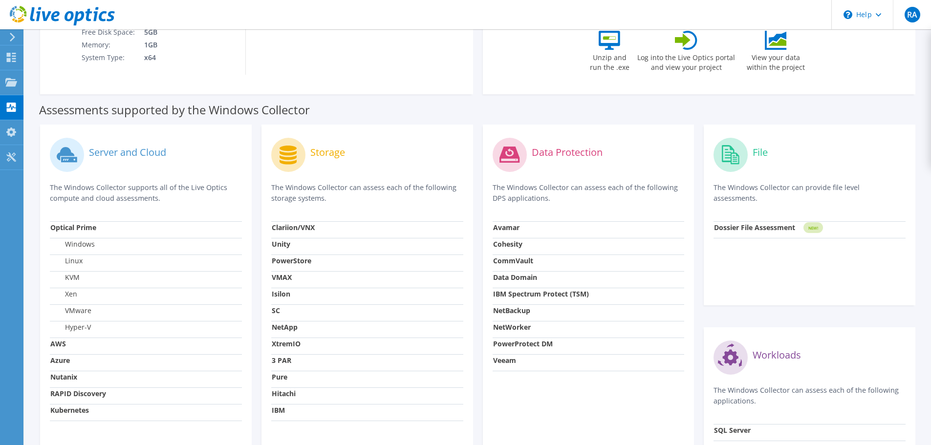
scroll to position [71, 0]
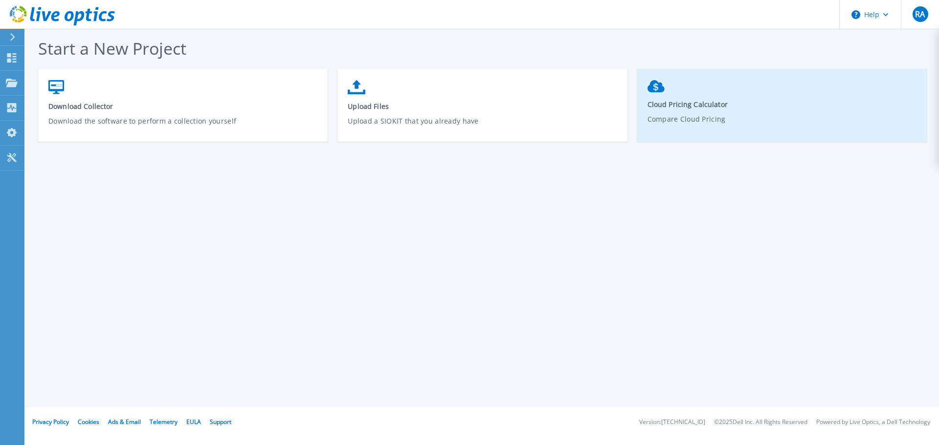
click at [723, 106] on span "Cloud Pricing Calculator" at bounding box center [781, 104] width 269 height 9
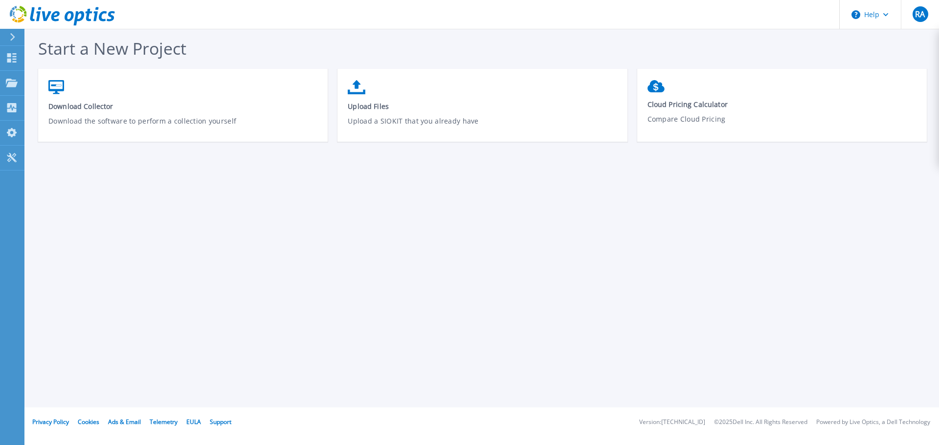
click at [14, 16] on icon at bounding box center [62, 16] width 105 height 20
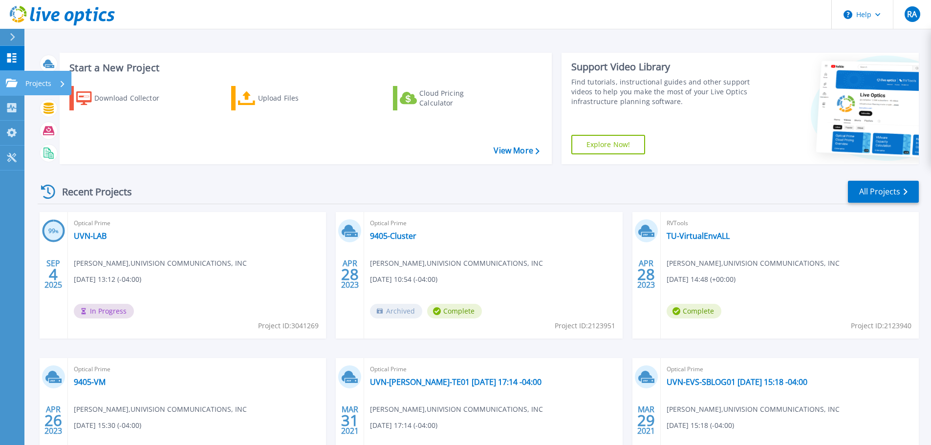
click at [9, 85] on icon at bounding box center [12, 83] width 12 height 8
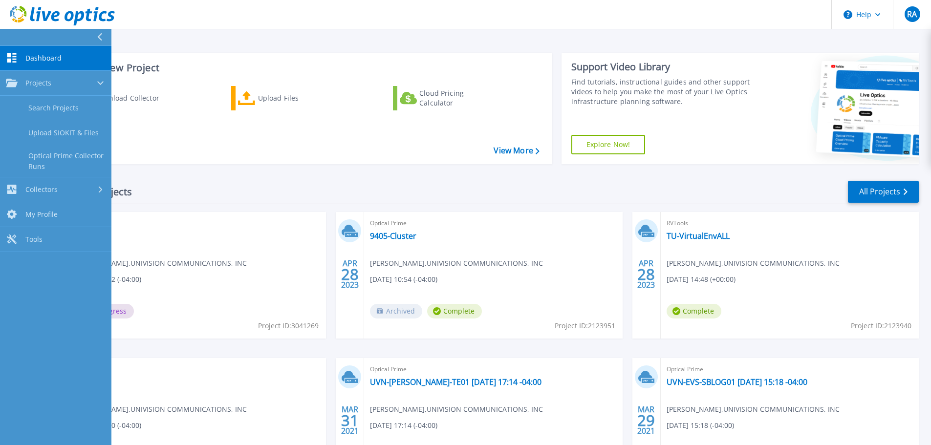
click at [19, 62] on link "Dashboard Dashboard" at bounding box center [55, 58] width 111 height 25
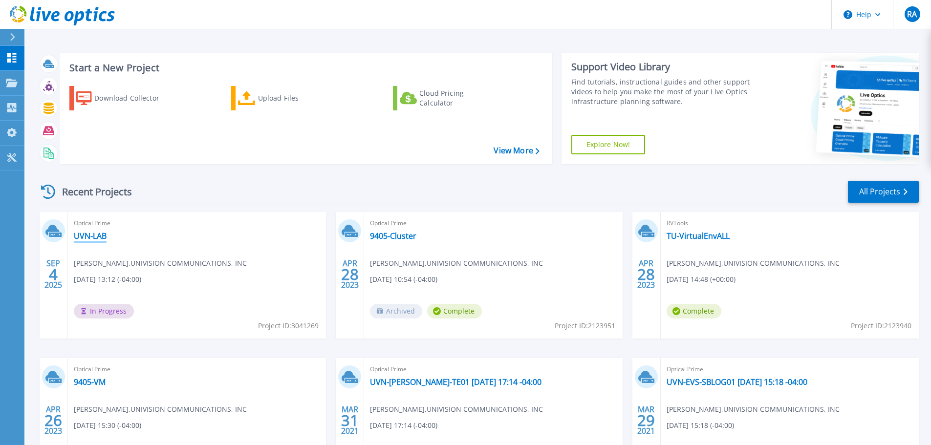
click at [91, 239] on link "UVN-LAB" at bounding box center [90, 236] width 33 height 10
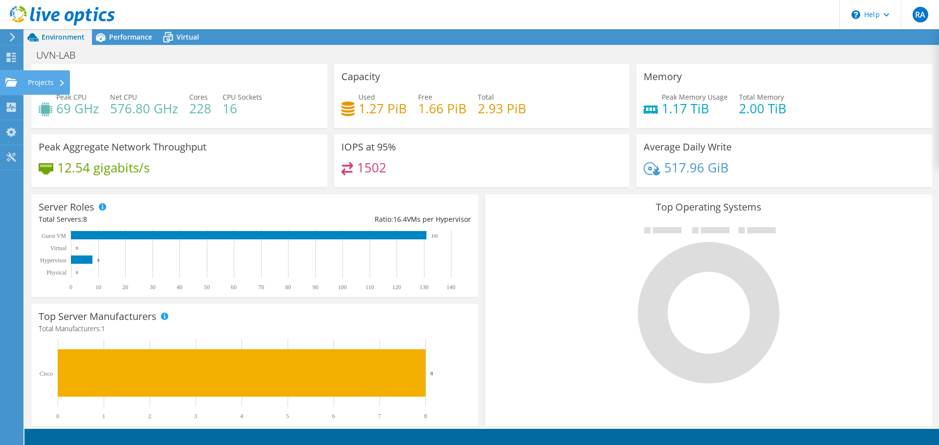
click at [15, 82] on use at bounding box center [11, 82] width 12 height 8
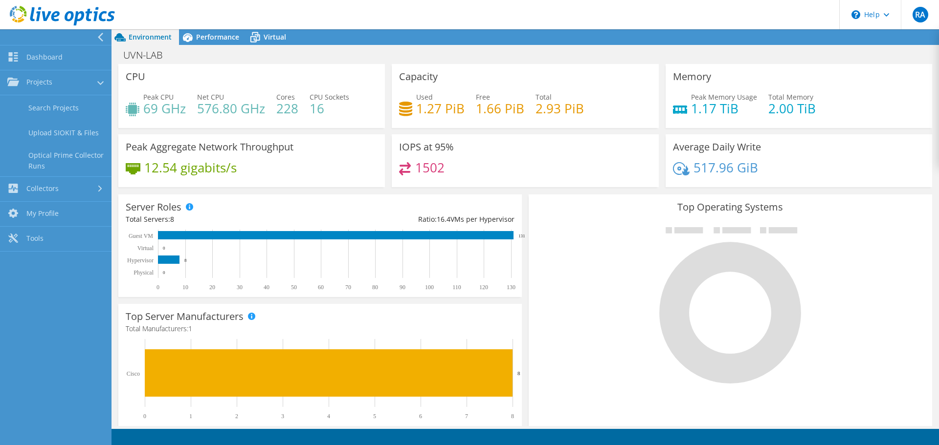
click at [258, 69] on div "CPU Peak CPU 69 GHz Net CPU 576.80 GHz Cores 228 CPU Sockets 16" at bounding box center [251, 96] width 266 height 64
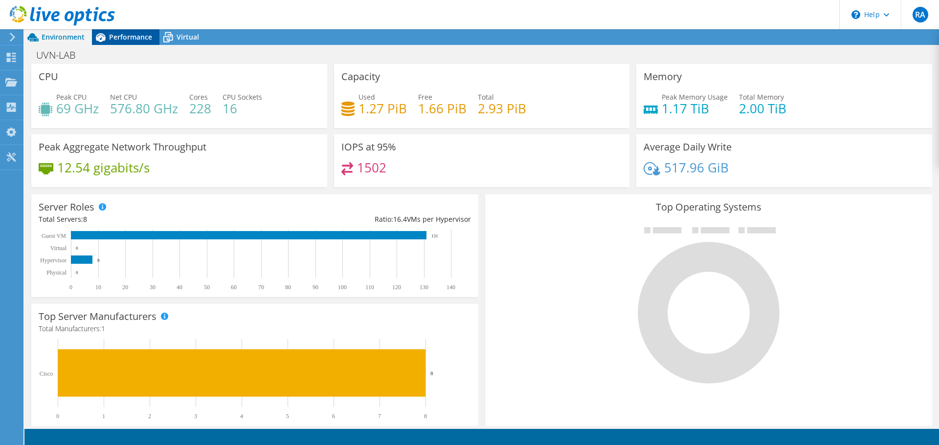
click at [128, 37] on span "Performance" at bounding box center [130, 36] width 43 height 9
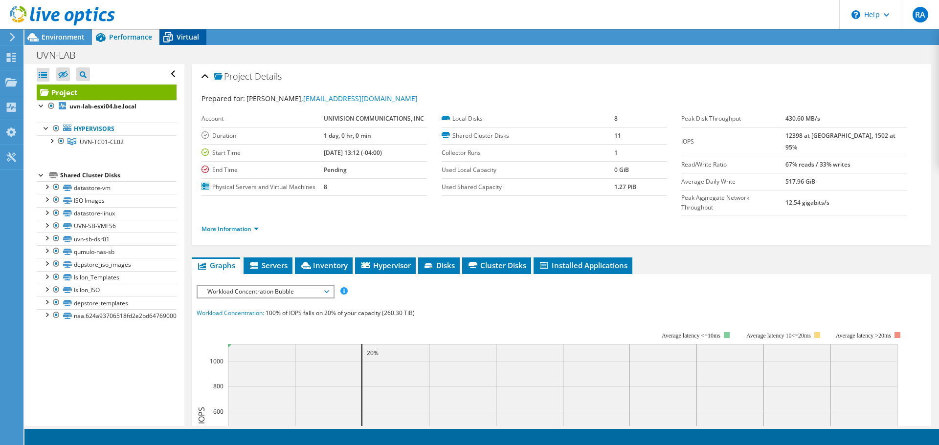
click at [181, 37] on span "Virtual" at bounding box center [188, 36] width 22 height 9
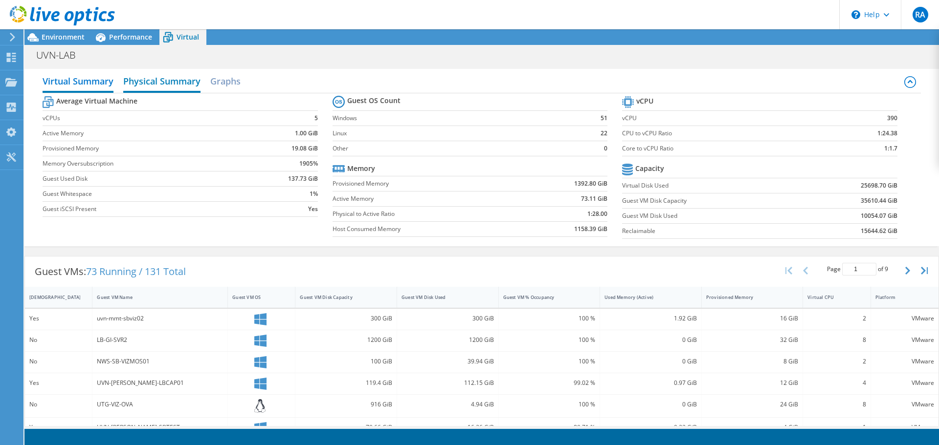
click at [160, 80] on h2 "Physical Summary" at bounding box center [161, 82] width 77 height 22
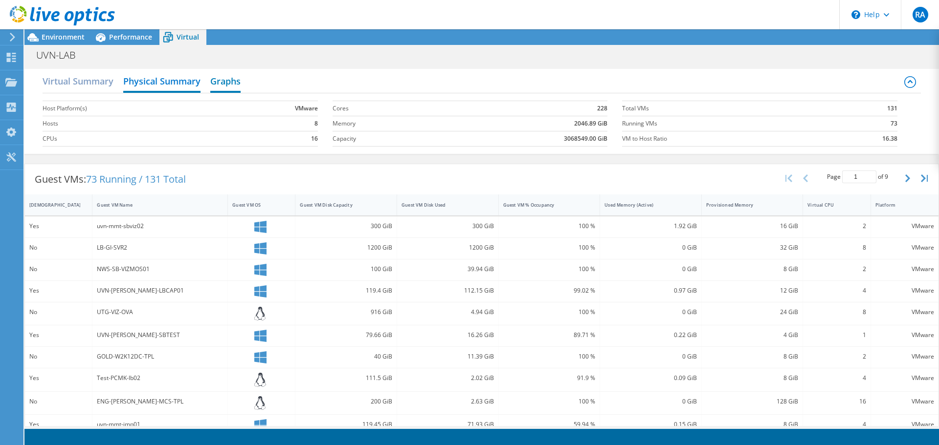
click at [224, 81] on h2 "Graphs" at bounding box center [225, 82] width 30 height 22
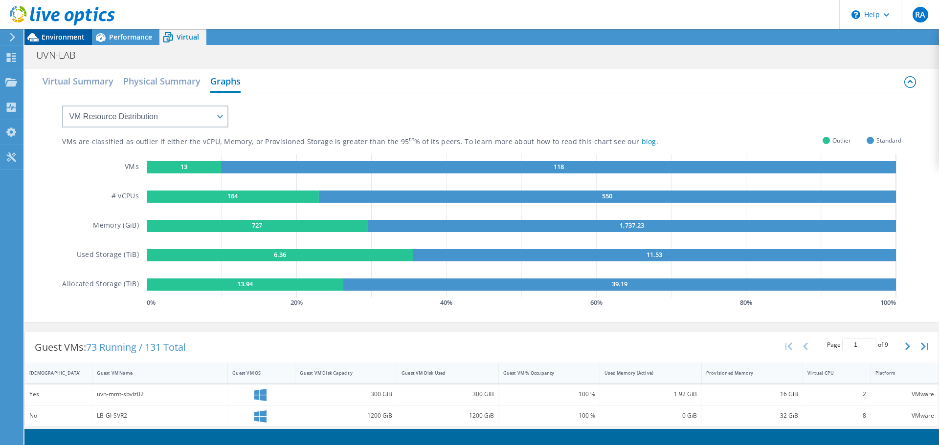
click at [62, 42] on div "Environment" at bounding box center [57, 37] width 67 height 16
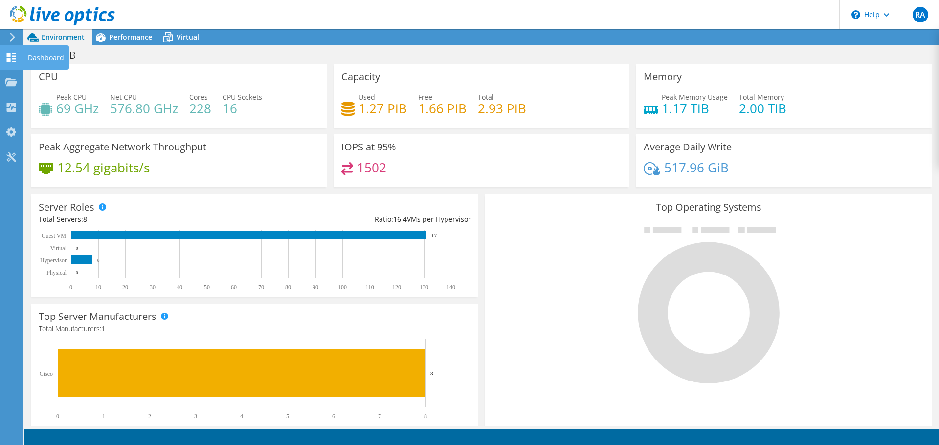
click at [10, 57] on icon at bounding box center [11, 57] width 12 height 9
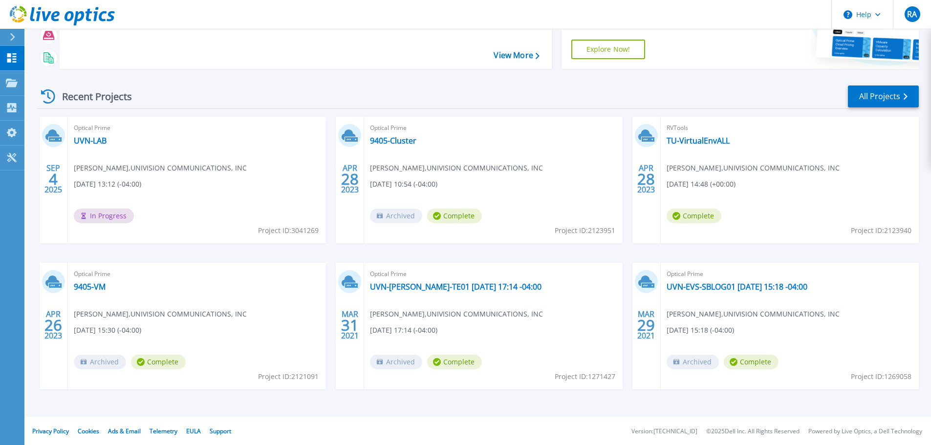
scroll to position [96, 0]
click at [105, 142] on link "UVN-LAB" at bounding box center [90, 140] width 33 height 10
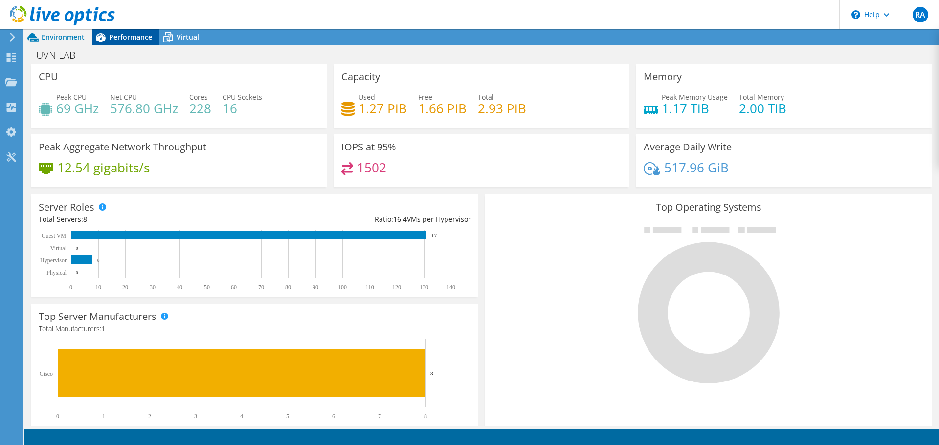
click at [133, 41] on span "Performance" at bounding box center [130, 36] width 43 height 9
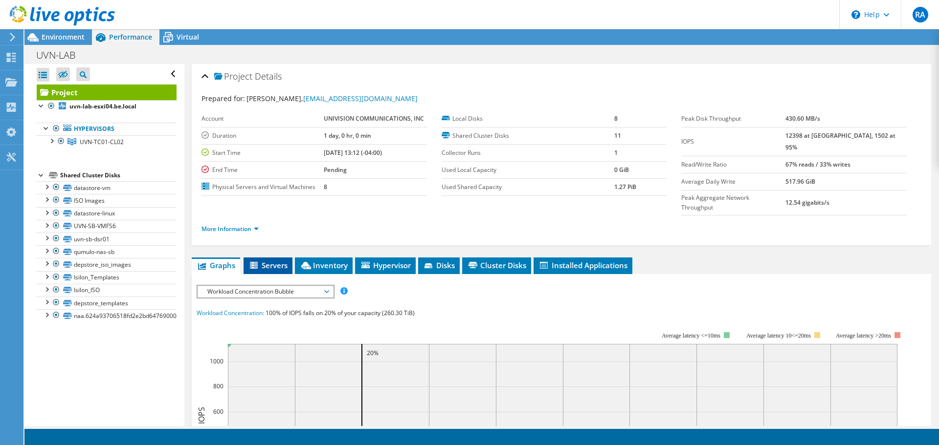
click at [278, 261] on span "Servers" at bounding box center [267, 266] width 39 height 10
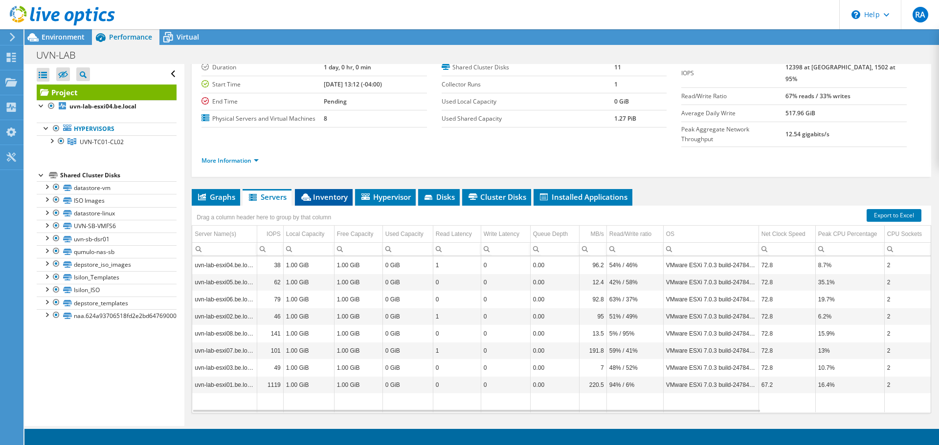
scroll to position [73, 0]
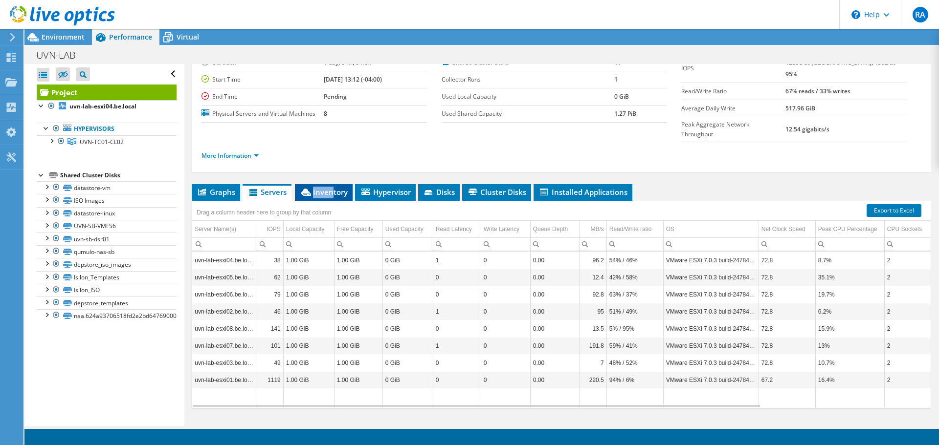
click at [334, 184] on li "Inventory" at bounding box center [324, 192] width 58 height 17
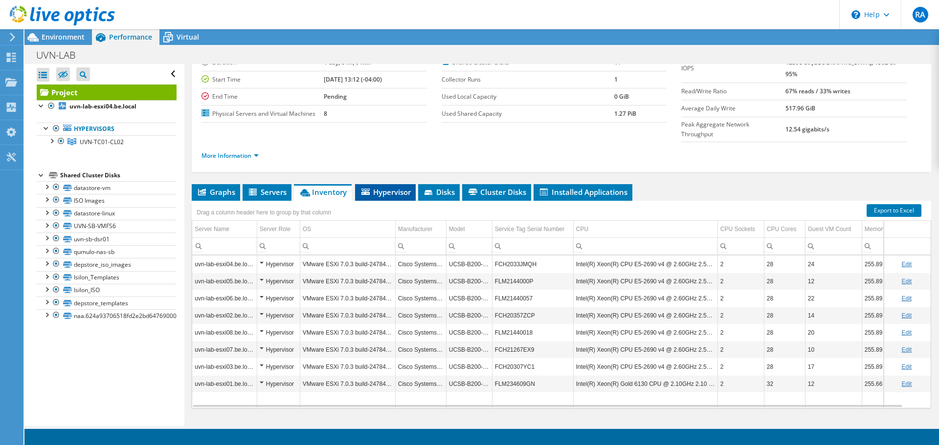
click at [387, 187] on span "Hypervisor" at bounding box center [385, 192] width 51 height 10
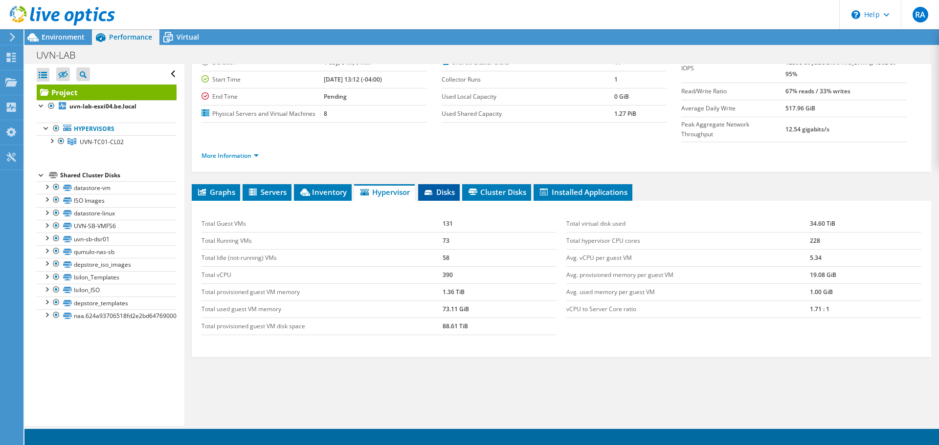
click at [443, 187] on span "Disks" at bounding box center [439, 192] width 32 height 10
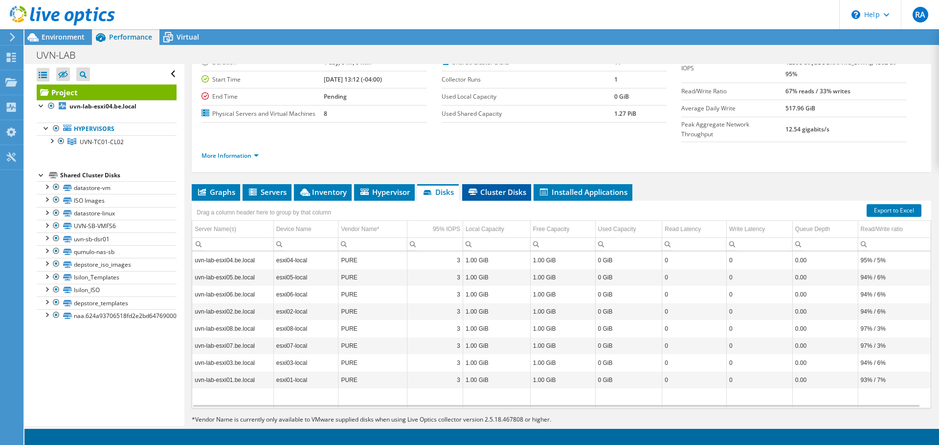
click at [497, 187] on span "Cluster Disks" at bounding box center [496, 192] width 59 height 10
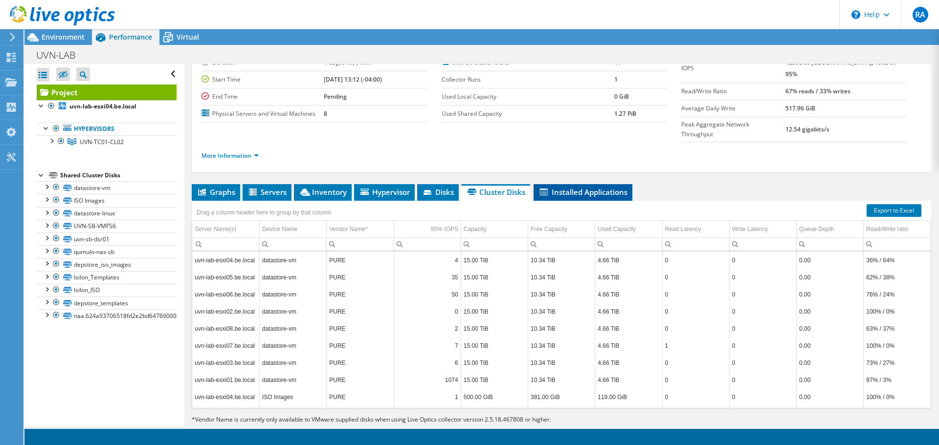
click at [556, 184] on li "Installed Applications" at bounding box center [582, 192] width 99 height 17
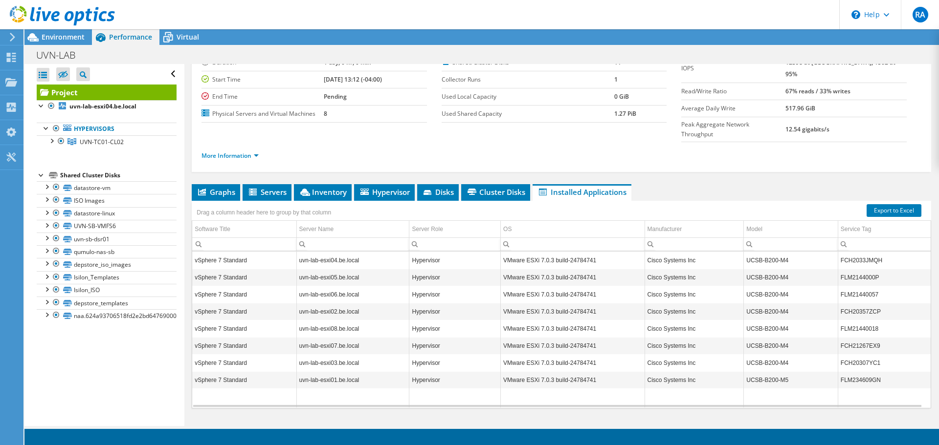
click at [203, 161] on div "Project Details Prepared for: Ricardo Arenas, rarenas@UNIVISION.NET Account UNI…" at bounding box center [561, 218] width 754 height 455
click at [203, 187] on span "Graphs" at bounding box center [216, 192] width 39 height 10
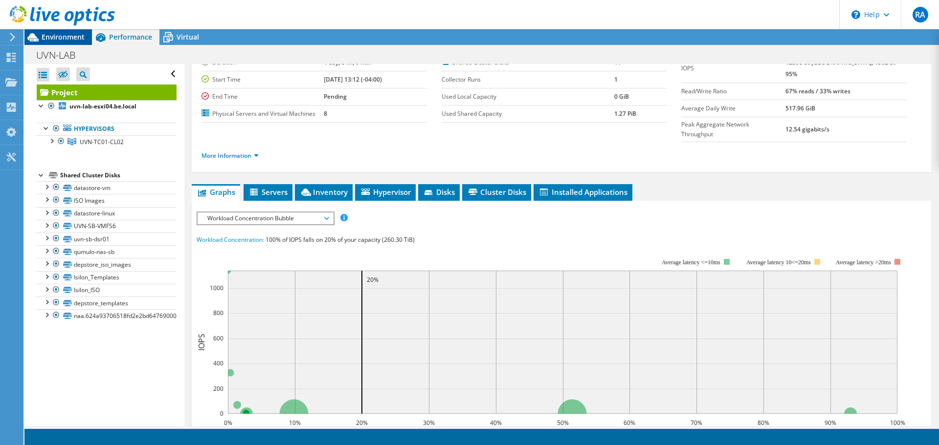
click at [79, 35] on span "Environment" at bounding box center [63, 36] width 43 height 9
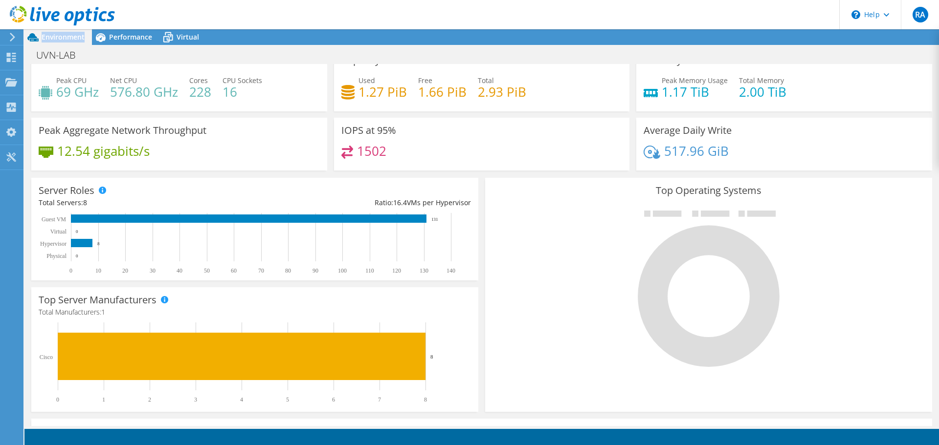
scroll to position [0, 0]
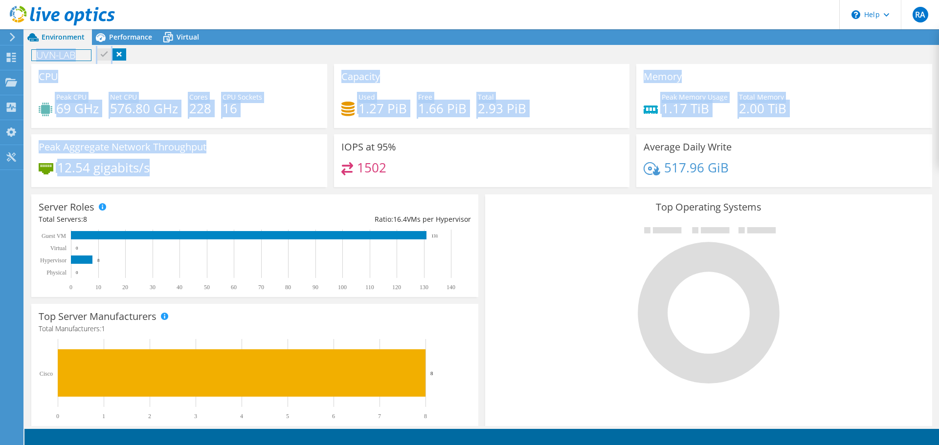
drag, startPoint x: 152, startPoint y: 167, endPoint x: 37, endPoint y: 29, distance: 180.2
click at [37, 29] on div "RA End User Ricardo Arenas rarenas@UNIVISION.NET UNIVISION COMMUNICATIONS, INC …" at bounding box center [469, 222] width 939 height 445
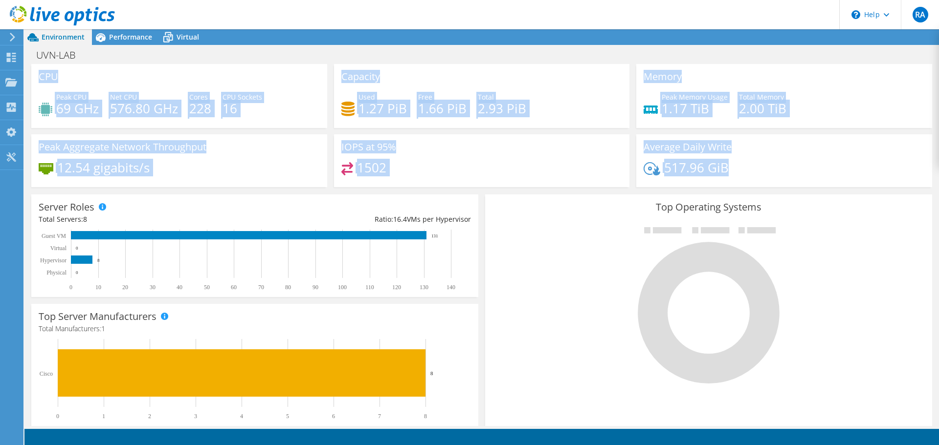
drag, startPoint x: 752, startPoint y: 167, endPoint x: 34, endPoint y: 76, distance: 723.5
click at [34, 76] on div "CPU Peak CPU 69 GHz Net CPU 576.80 GHz Cores 228 CPU Sockets 16 Capacity Used 1…" at bounding box center [482, 129] width 908 height 130
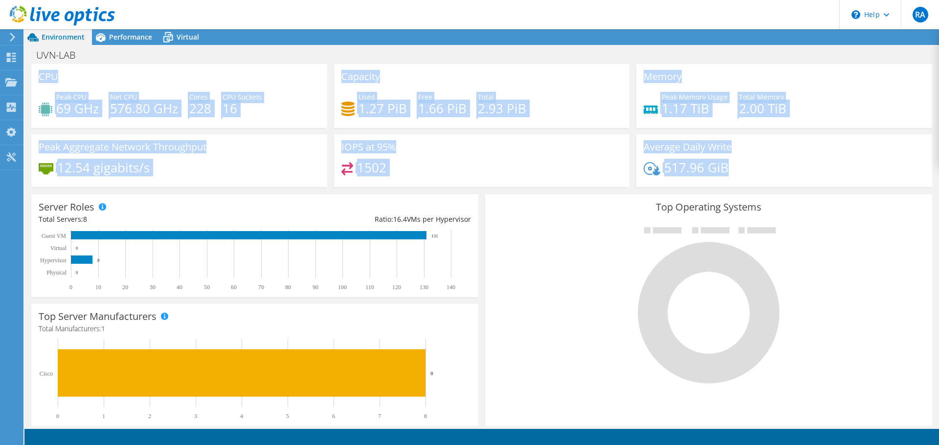
drag, startPoint x: 750, startPoint y: 174, endPoint x: 38, endPoint y: 70, distance: 719.9
click at [38, 70] on div "CPU Peak CPU 69 GHz Net CPU 576.80 GHz Cores 228 CPU Sockets 16 Capacity Used 1…" at bounding box center [482, 129] width 908 height 130
click at [43, 80] on h3 "CPU" at bounding box center [49, 76] width 20 height 11
drag, startPoint x: 38, startPoint y: 76, endPoint x: 746, endPoint y: 166, distance: 714.2
click at [746, 166] on div "CPU Peak CPU 69 GHz Net CPU 576.80 GHz Cores 228 CPU Sockets 16 Capacity Used 1…" at bounding box center [482, 129] width 908 height 130
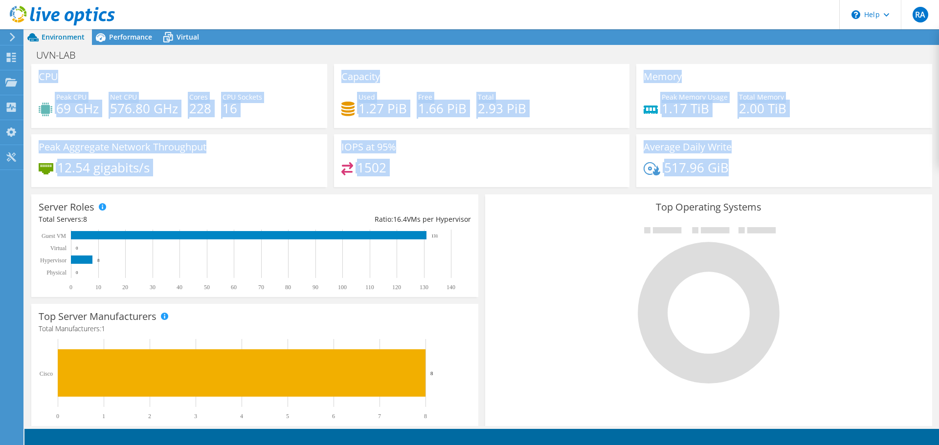
scroll to position [268, 0]
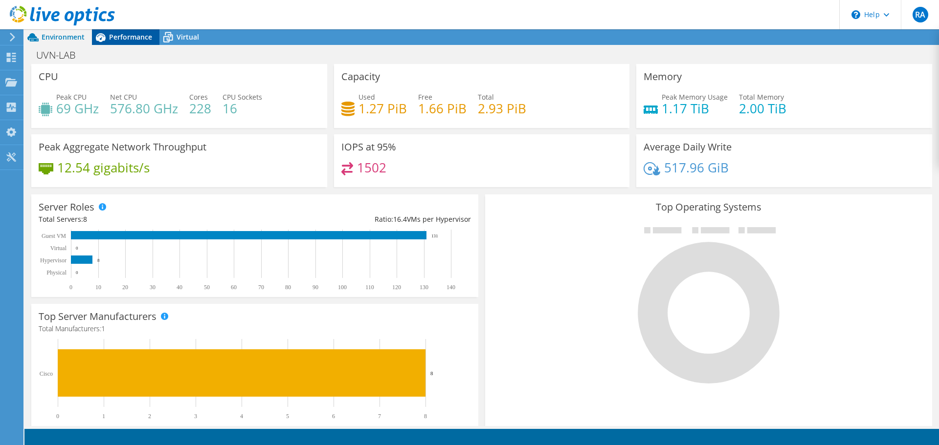
click at [137, 35] on span "Performance" at bounding box center [130, 36] width 43 height 9
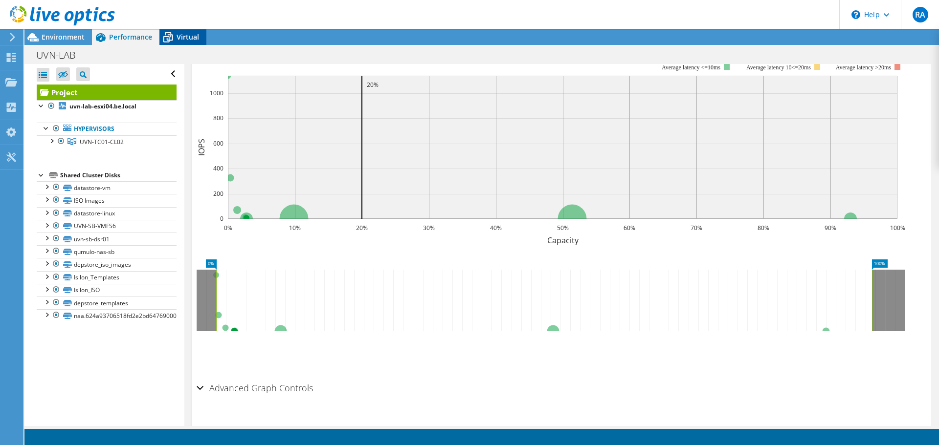
click at [174, 38] on icon at bounding box center [167, 37] width 17 height 17
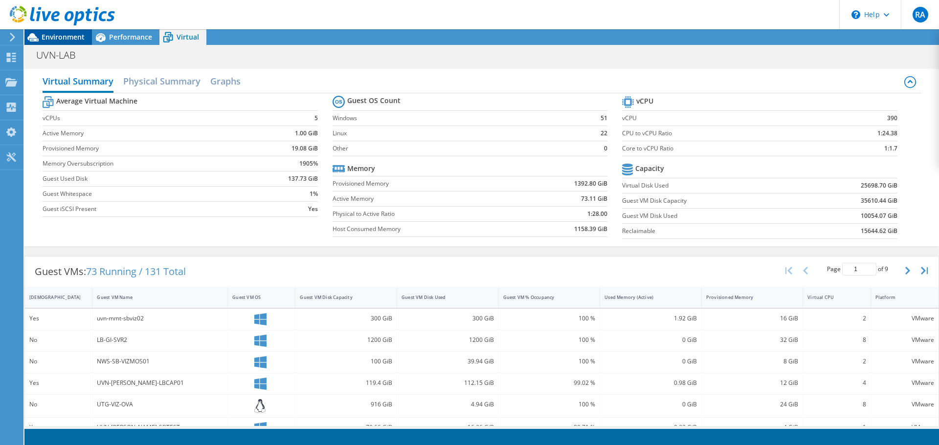
click at [50, 37] on span "Environment" at bounding box center [63, 36] width 43 height 9
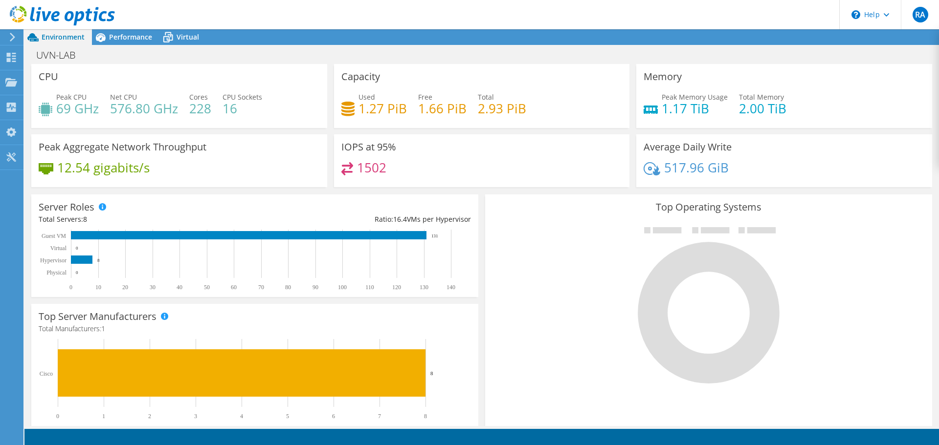
click at [47, 9] on icon at bounding box center [62, 16] width 105 height 20
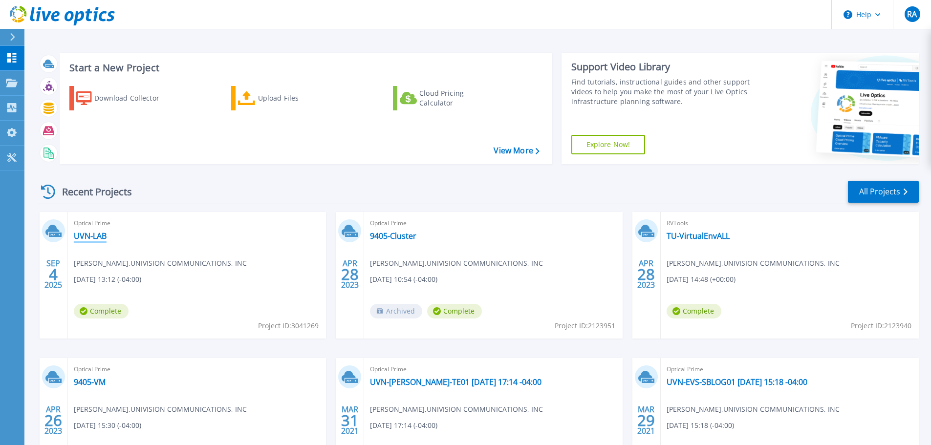
click at [93, 232] on link "UVN-LAB" at bounding box center [90, 236] width 33 height 10
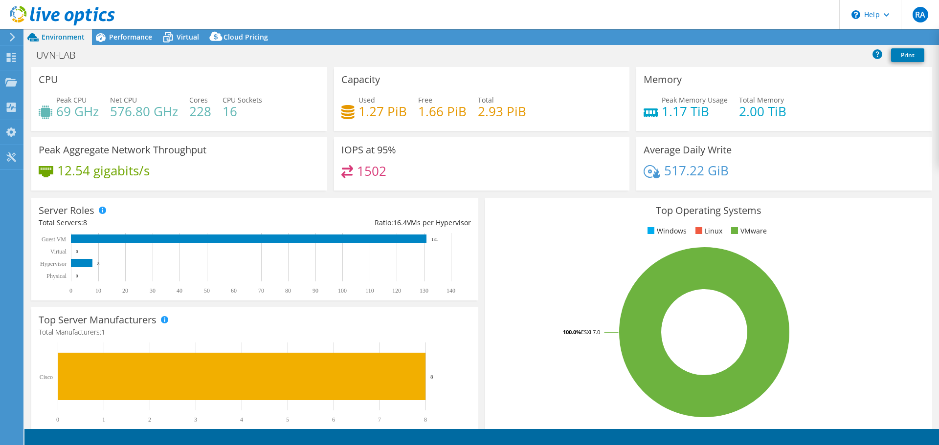
select select "USD"
click at [256, 44] on div "Cloud Pricing" at bounding box center [240, 37] width 69 height 16
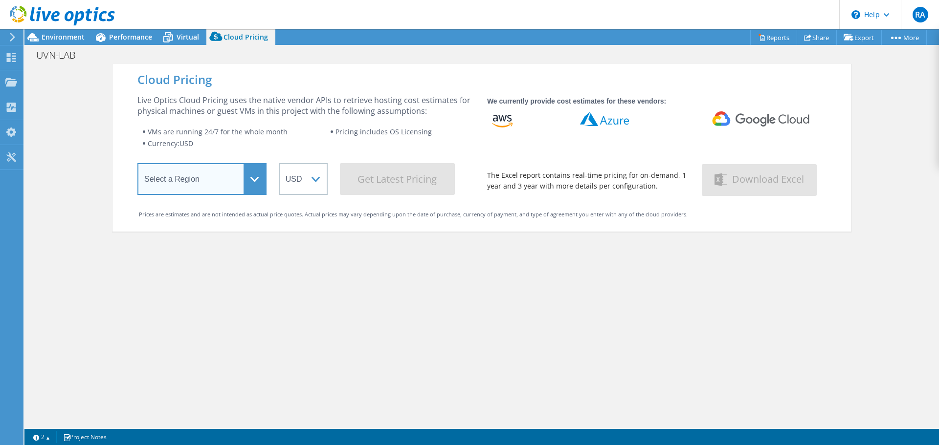
click at [251, 175] on select "Select a Region [GEOGRAPHIC_DATA] ([GEOGRAPHIC_DATA]) [GEOGRAPHIC_DATA] ([GEOGR…" at bounding box center [201, 179] width 129 height 32
click at [159, 123] on div "Live Optics Cloud Pricing uses the native vendor APIs to retrieve hosting cost …" at bounding box center [305, 145] width 337 height 100
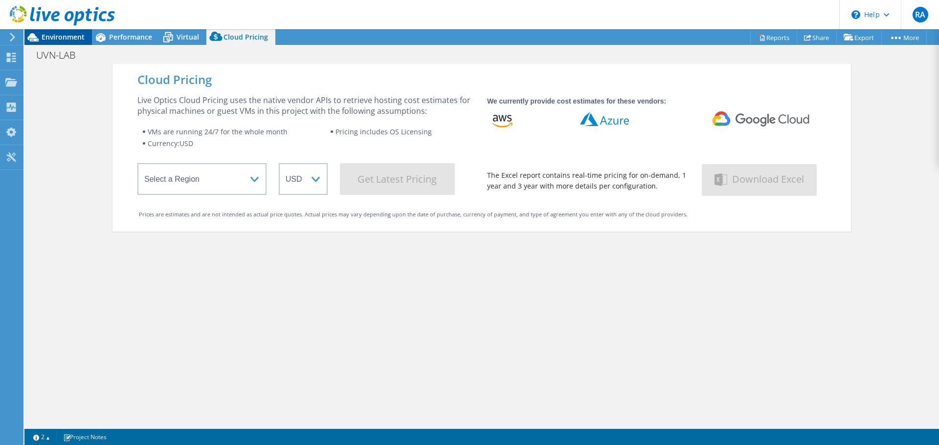
click at [67, 37] on span "Environment" at bounding box center [63, 36] width 43 height 9
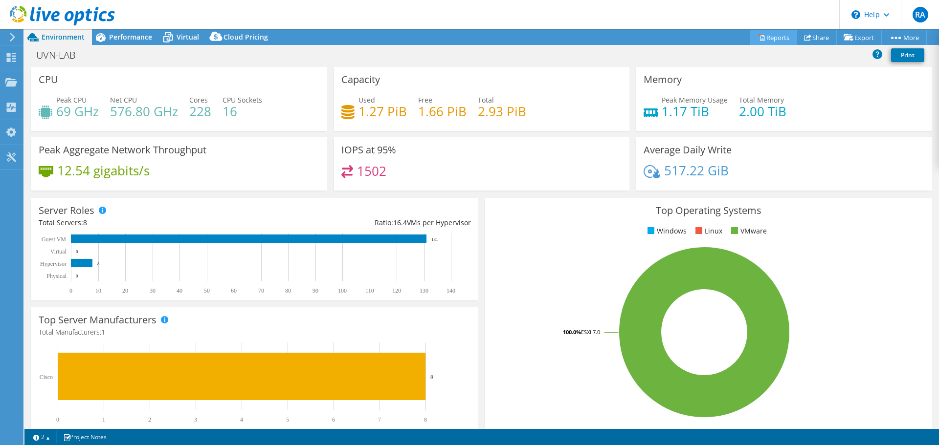
click at [766, 37] on link "Reports" at bounding box center [773, 37] width 47 height 15
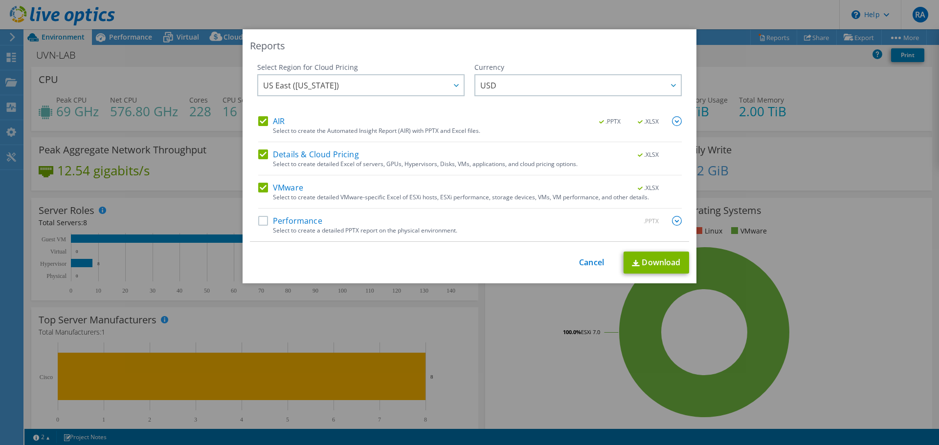
click at [280, 221] on label "Performance" at bounding box center [290, 221] width 64 height 10
click at [0, 0] on input "Performance" at bounding box center [0, 0] width 0 height 0
click at [674, 221] on img at bounding box center [677, 221] width 10 height 10
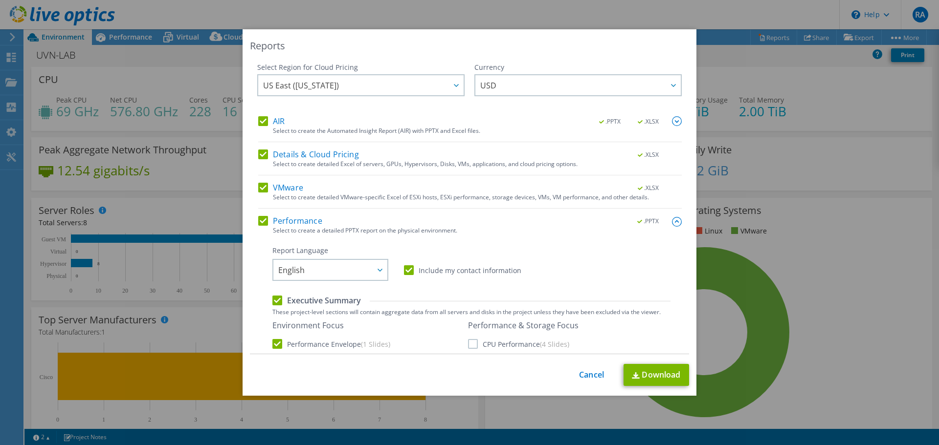
click at [717, 90] on div "Reports Select Region for Cloud Pricing Asia Pacific ([GEOGRAPHIC_DATA]) [GEOGR…" at bounding box center [469, 222] width 939 height 387
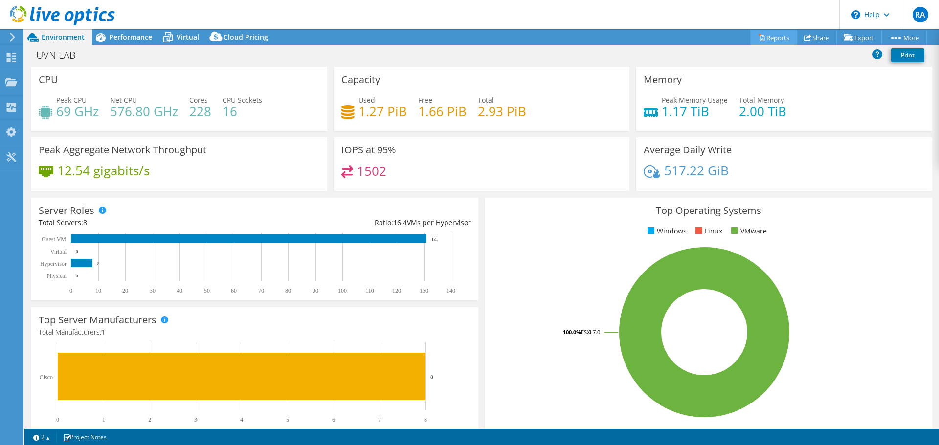
click at [775, 34] on link "Reports" at bounding box center [773, 37] width 47 height 15
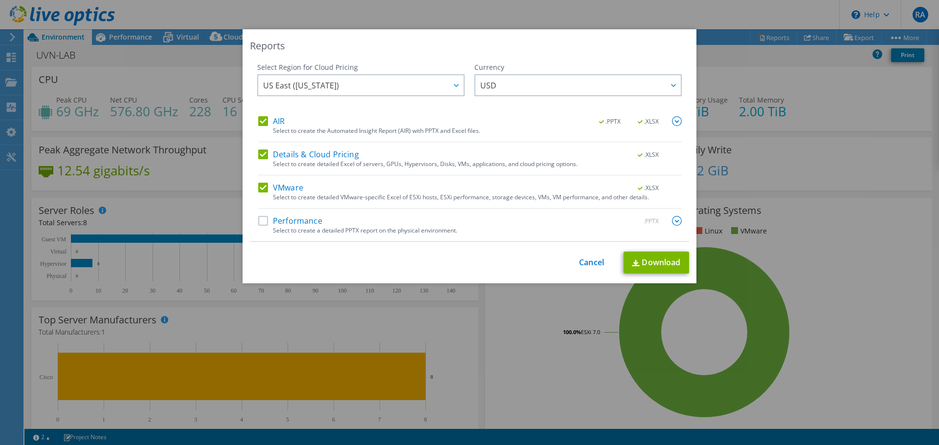
click at [304, 223] on label "Performance" at bounding box center [290, 221] width 64 height 10
click at [0, 0] on input "Performance" at bounding box center [0, 0] width 0 height 0
click at [672, 221] on img at bounding box center [677, 221] width 10 height 10
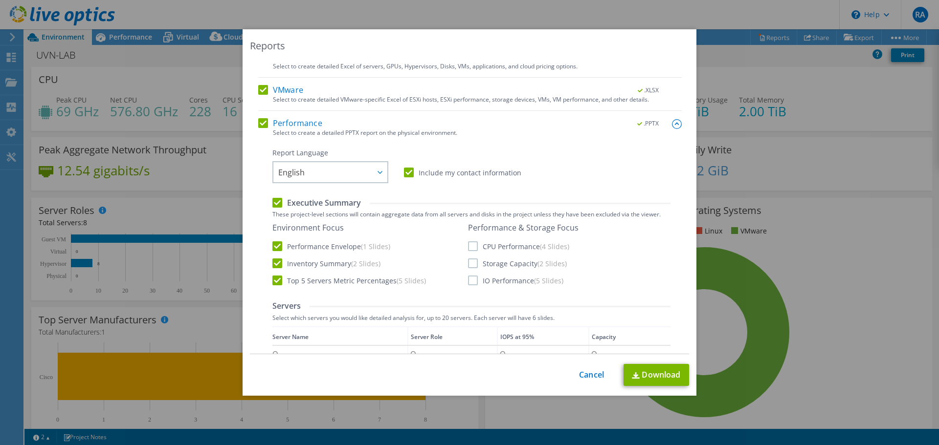
scroll to position [196, 0]
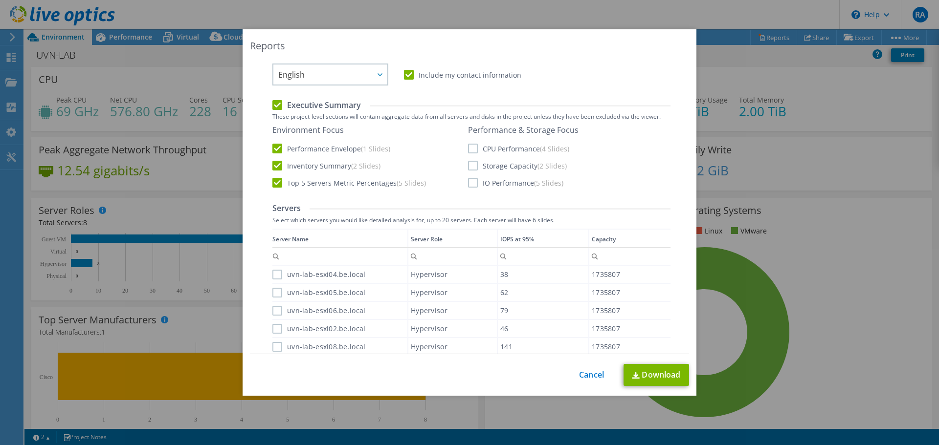
click at [477, 145] on label "CPU Performance (4 Slides)" at bounding box center [518, 149] width 101 height 10
click at [0, 0] on input "CPU Performance (4 Slides)" at bounding box center [0, 0] width 0 height 0
click at [474, 167] on label "Storage Capacity (2 Slides)" at bounding box center [517, 166] width 99 height 10
click at [0, 0] on input "Storage Capacity (2 Slides)" at bounding box center [0, 0] width 0 height 0
click at [474, 185] on label "IO Performance (5 Slides)" at bounding box center [515, 183] width 95 height 10
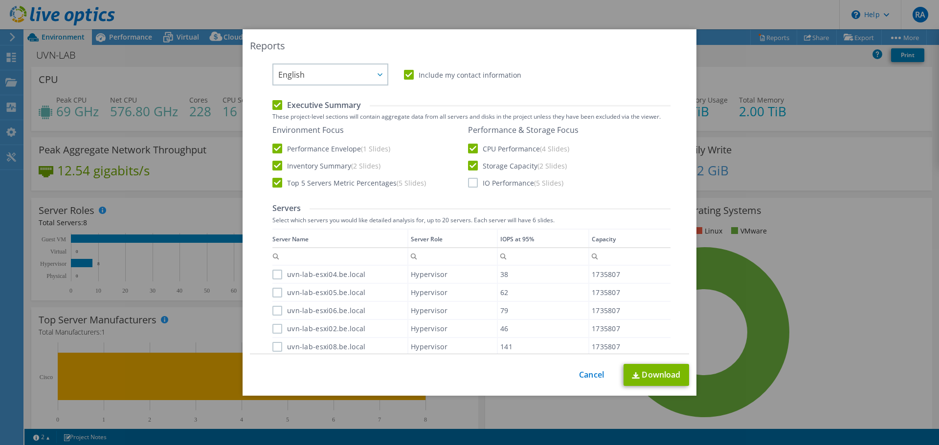
click at [0, 0] on input "IO Performance (5 Slides)" at bounding box center [0, 0] width 0 height 0
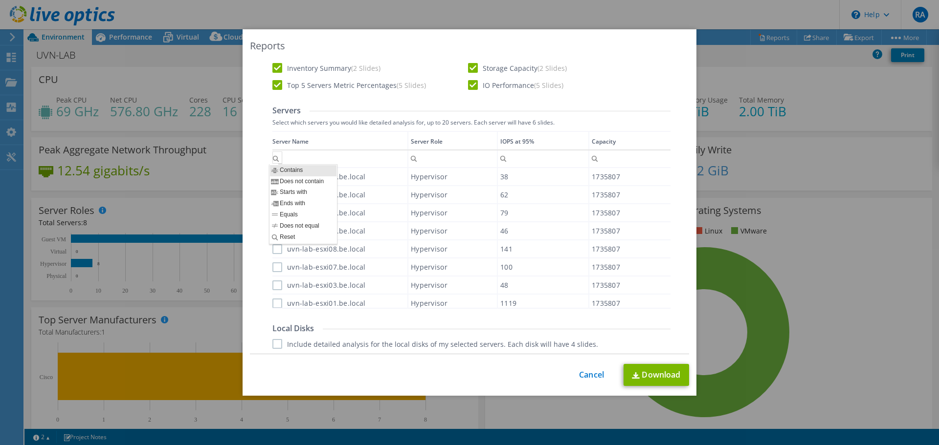
click at [267, 172] on div "Performance .PPTX Select to create a detailed PPTX report on the physical envir…" at bounding box center [469, 305] width 423 height 765
click at [272, 175] on label "uvn-lab-esxi04.be.local" at bounding box center [318, 177] width 93 height 10
click at [0, 0] on input "uvn-lab-esxi04.be.local" at bounding box center [0, 0] width 0 height 0
click at [273, 202] on div "uvn-lab-esxi05.be.local" at bounding box center [339, 194] width 135 height 17
click at [273, 197] on label "uvn-lab-esxi05.be.local" at bounding box center [318, 195] width 93 height 10
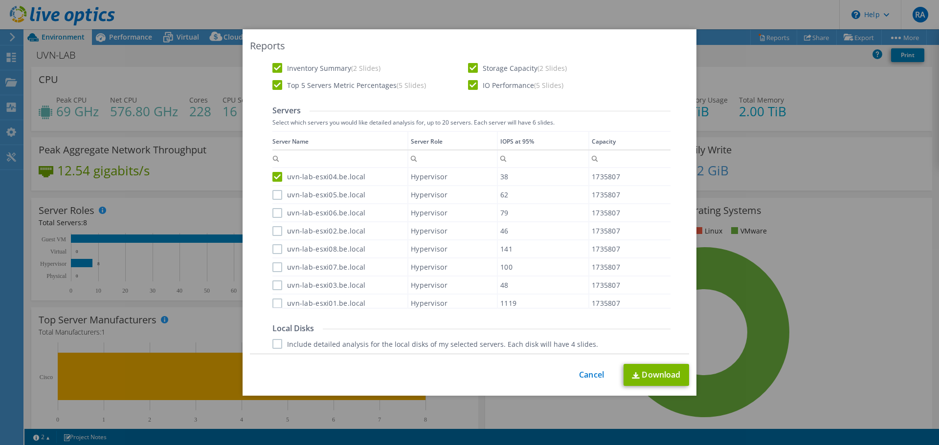
click at [0, 0] on input "uvn-lab-esxi05.be.local" at bounding box center [0, 0] width 0 height 0
click at [273, 209] on label "uvn-lab-esxi06.be.local" at bounding box center [318, 213] width 93 height 10
click at [0, 0] on input "uvn-lab-esxi06.be.local" at bounding box center [0, 0] width 0 height 0
click at [276, 228] on label "uvn-lab-esxi02.be.local" at bounding box center [318, 231] width 93 height 10
click at [0, 0] on input "uvn-lab-esxi02.be.local" at bounding box center [0, 0] width 0 height 0
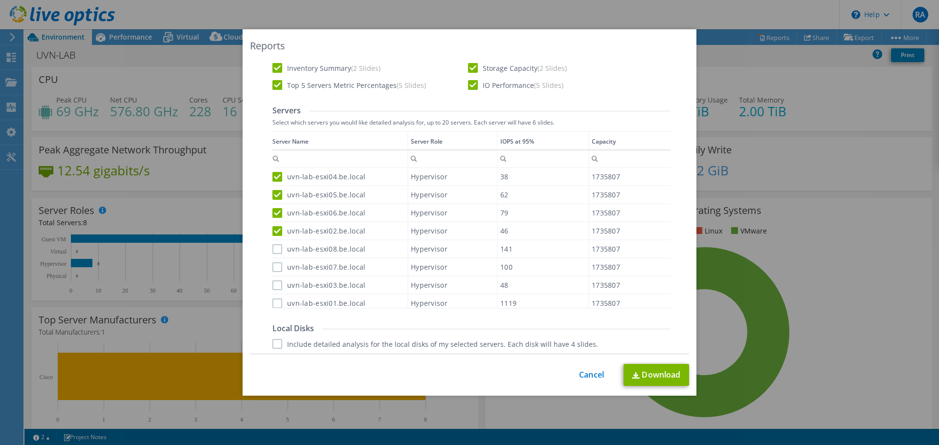
click at [275, 250] on label "uvn-lab-esxi08.be.local" at bounding box center [318, 249] width 93 height 10
click at [0, 0] on input "uvn-lab-esxi08.be.local" at bounding box center [0, 0] width 0 height 0
click at [274, 266] on label "uvn-lab-esxi07.be.local" at bounding box center [318, 268] width 93 height 10
click at [0, 0] on input "uvn-lab-esxi07.be.local" at bounding box center [0, 0] width 0 height 0
click at [274, 284] on label "uvn-lab-esxi03.be.local" at bounding box center [318, 286] width 93 height 10
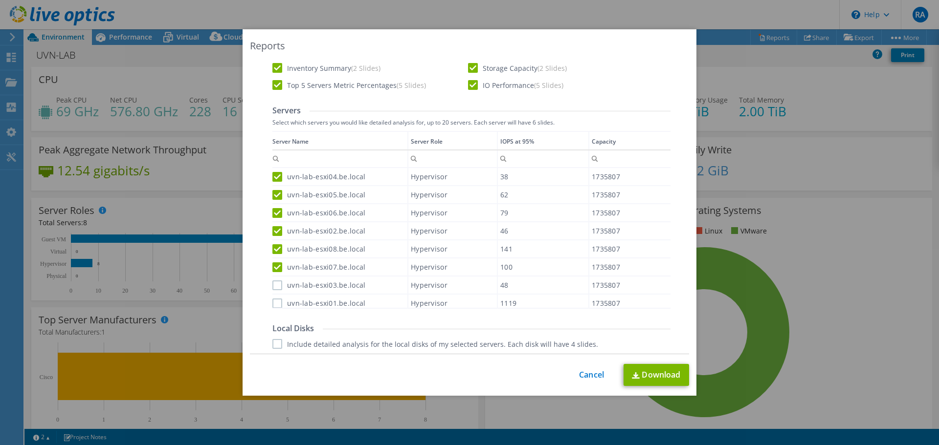
click at [0, 0] on input "uvn-lab-esxi03.be.local" at bounding box center [0, 0] width 0 height 0
click at [274, 308] on div "uvn-lab-esxi04.be.local Hypervisor 38 1735807 uvn-lab-esxi05.be.local Hyperviso…" at bounding box center [471, 238] width 398 height 141
click at [273, 304] on label "uvn-lab-esxi01.be.local" at bounding box center [318, 304] width 93 height 10
click at [0, 0] on input "uvn-lab-esxi01.be.local" at bounding box center [0, 0] width 0 height 0
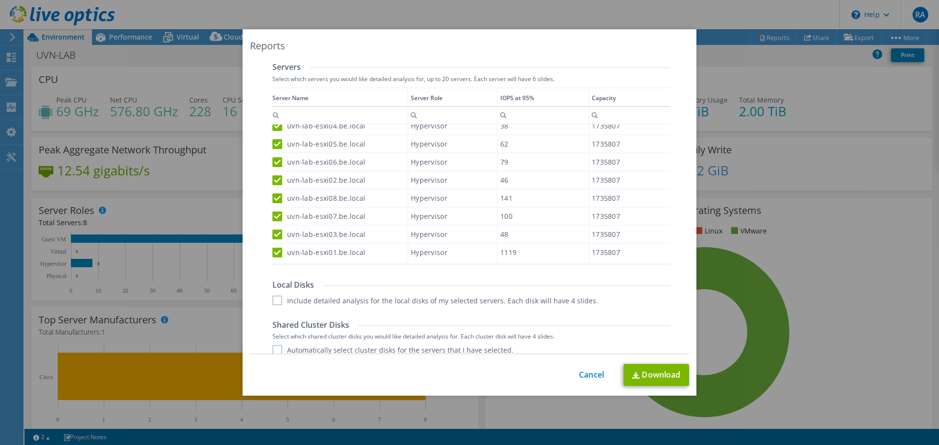
scroll to position [440, 0]
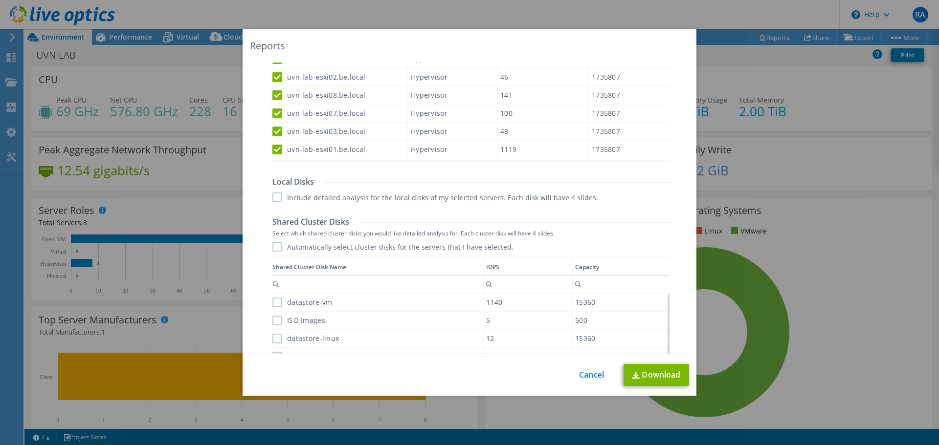
click at [273, 197] on label "Include detailed analysis for the local disks of my selected servers. Each disk…" at bounding box center [435, 198] width 326 height 10
click at [0, 0] on input "Include detailed analysis for the local disks of my selected servers. Each disk…" at bounding box center [0, 0] width 0 height 0
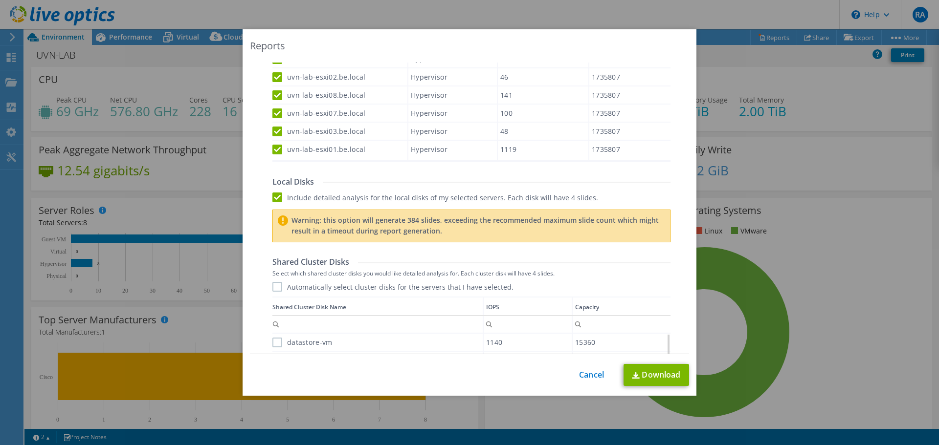
click at [277, 199] on label "Include detailed analysis for the local disks of my selected servers. Each disk…" at bounding box center [435, 198] width 326 height 10
click at [0, 0] on input "Include detailed analysis for the local disks of my selected servers. Each disk…" at bounding box center [0, 0] width 0 height 0
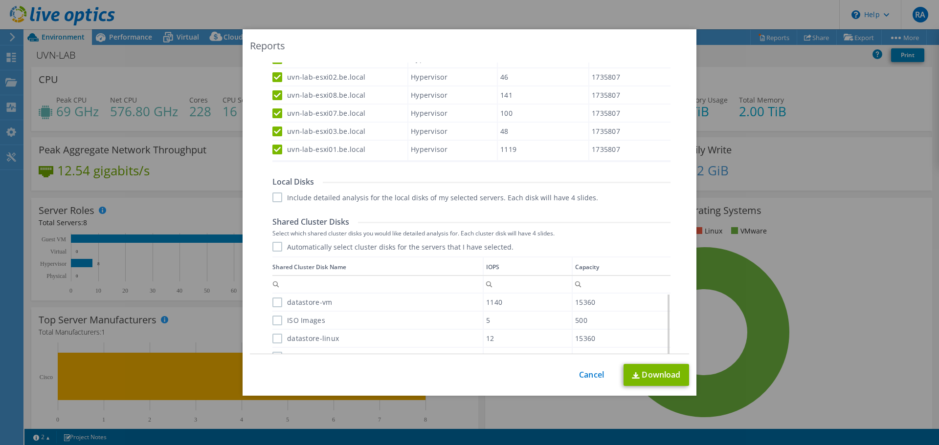
click at [272, 246] on label "Automatically select cluster disks for the servers that I have selected." at bounding box center [392, 247] width 241 height 10
click at [0, 0] on input "Automatically select cluster disks for the servers that I have selected." at bounding box center [0, 0] width 0 height 0
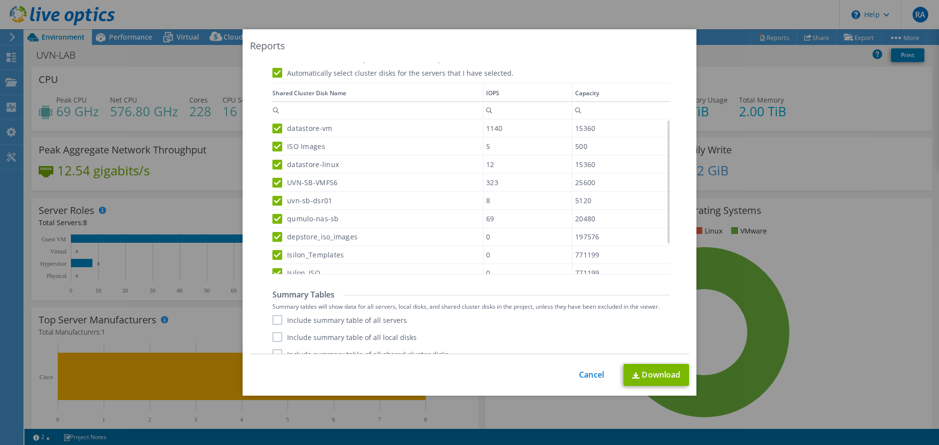
scroll to position [627, 0]
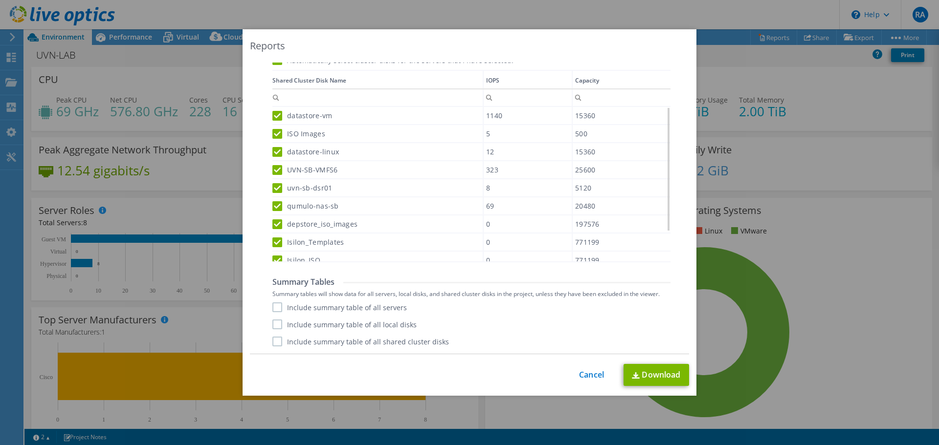
click at [298, 310] on label "Include summary table of all servers" at bounding box center [339, 308] width 134 height 10
click at [0, 0] on input "Include summary table of all servers" at bounding box center [0, 0] width 0 height 0
click at [294, 324] on label "Include summary table of all local disks" at bounding box center [344, 325] width 144 height 10
click at [0, 0] on input "Include summary table of all local disks" at bounding box center [0, 0] width 0 height 0
click at [294, 336] on div "Include summary table of all servers Include summary table of all local disks I…" at bounding box center [471, 325] width 398 height 44
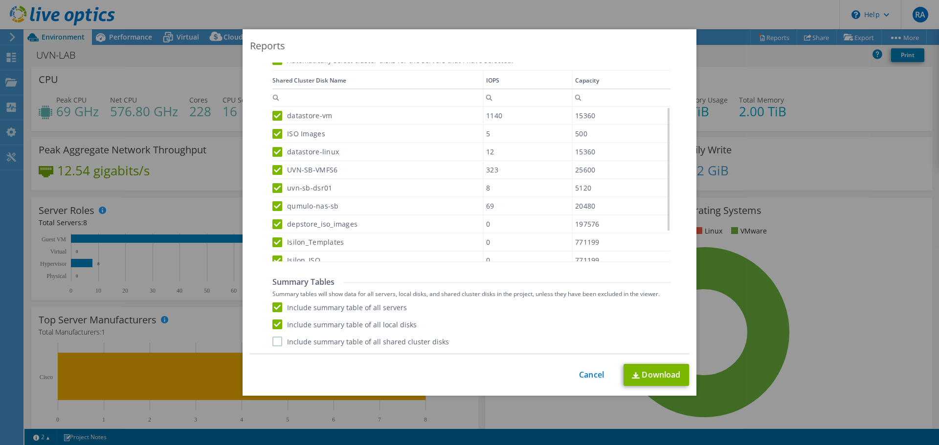
click at [296, 344] on label "Include summary table of all shared cluster disks" at bounding box center [360, 342] width 177 height 10
click at [0, 0] on input "Include summary table of all shared cluster disks" at bounding box center [0, 0] width 0 height 0
click at [648, 377] on link "Download" at bounding box center [656, 375] width 66 height 22
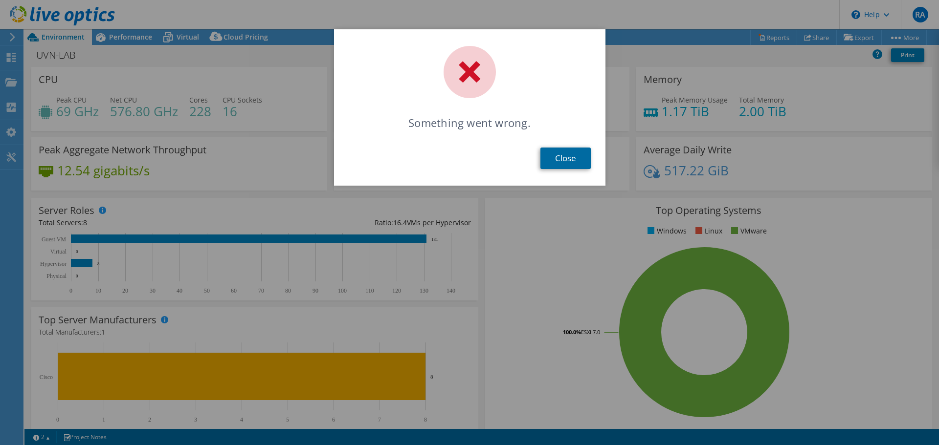
click at [583, 160] on link "Close" at bounding box center [565, 159] width 50 height 22
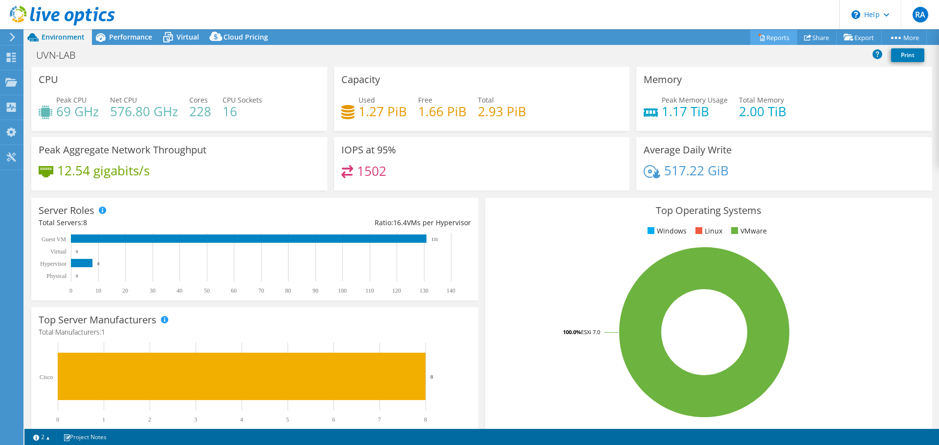
click at [763, 42] on link "Reports" at bounding box center [773, 37] width 47 height 15
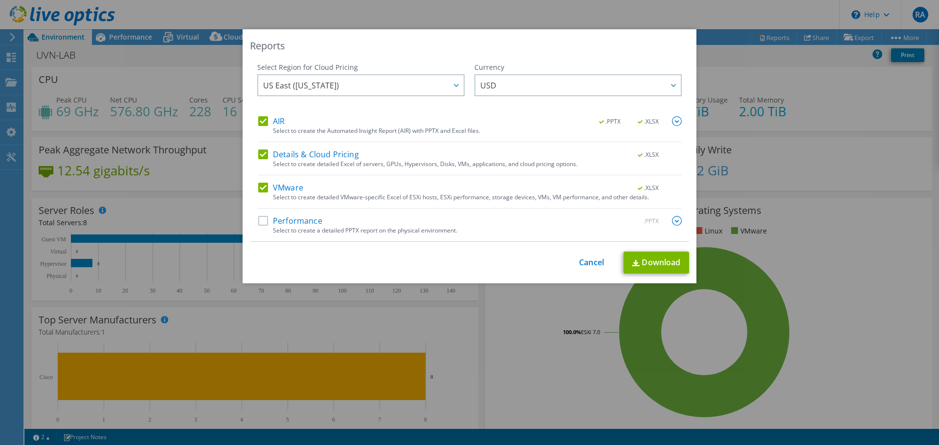
click at [436, 155] on div "Details & Cloud Pricing .XLSX" at bounding box center [469, 155] width 423 height 11
click at [295, 220] on label "Performance" at bounding box center [290, 221] width 64 height 10
click at [0, 0] on input "Performance" at bounding box center [0, 0] width 0 height 0
click at [673, 219] on img at bounding box center [677, 221] width 10 height 10
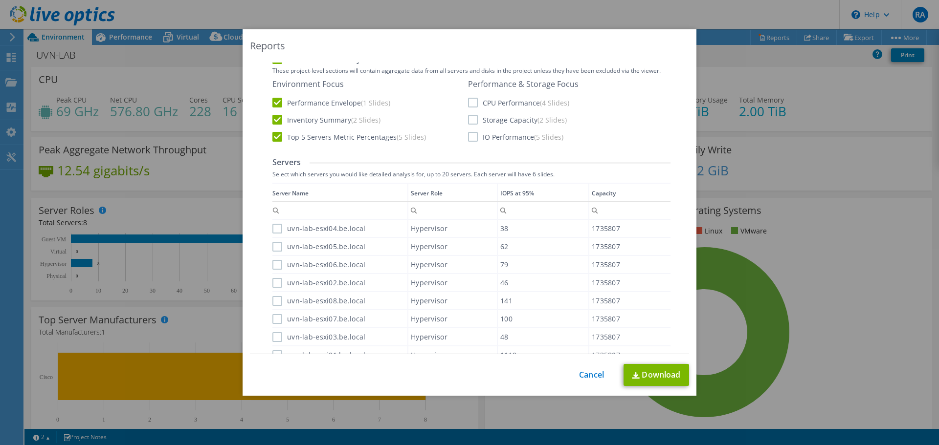
scroll to position [196, 0]
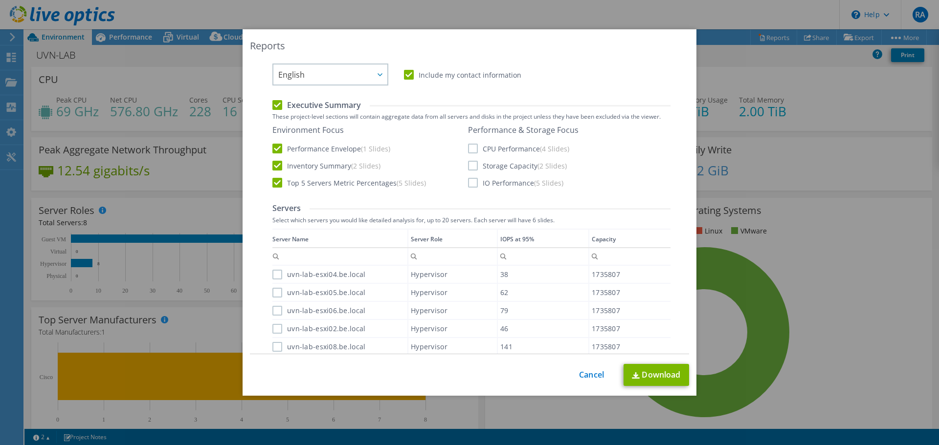
click at [494, 147] on label "CPU Performance (4 Slides)" at bounding box center [518, 149] width 101 height 10
click at [0, 0] on input "CPU Performance (4 Slides)" at bounding box center [0, 0] width 0 height 0
click at [493, 165] on label "Storage Capacity (2 Slides)" at bounding box center [517, 166] width 99 height 10
click at [0, 0] on input "Storage Capacity (2 Slides)" at bounding box center [0, 0] width 0 height 0
click at [489, 181] on label "IO Performance (5 Slides)" at bounding box center [515, 183] width 95 height 10
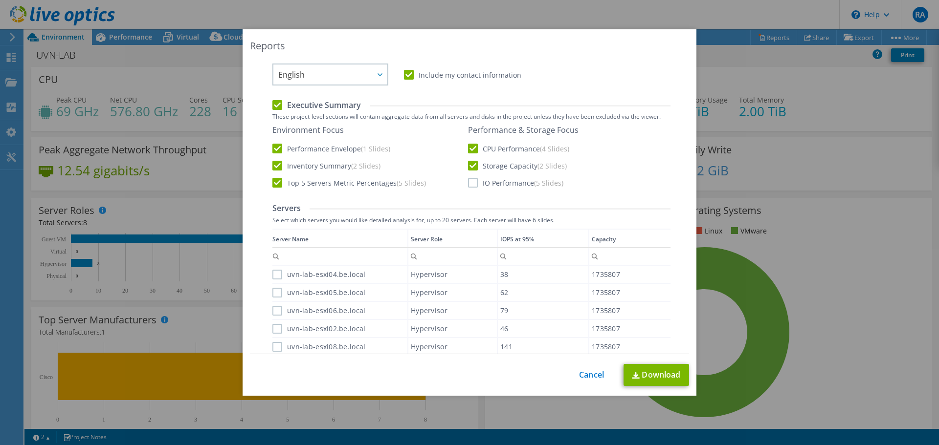
click at [0, 0] on input "IO Performance (5 Slides)" at bounding box center [0, 0] width 0 height 0
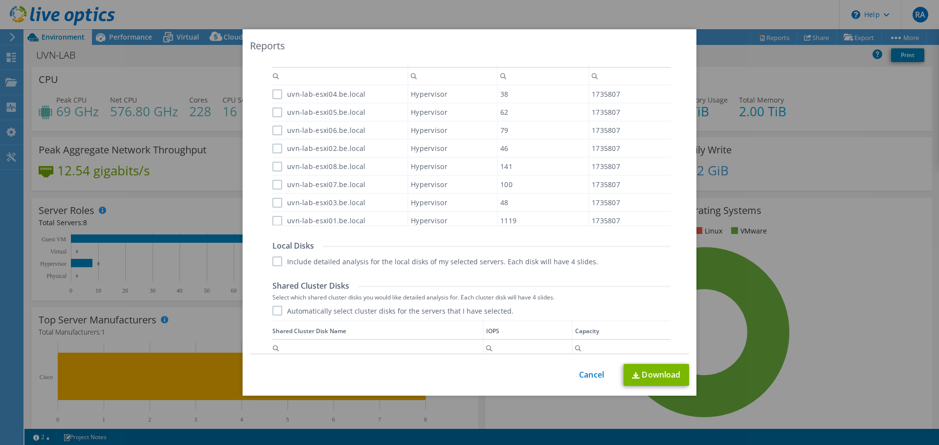
scroll to position [342, 0]
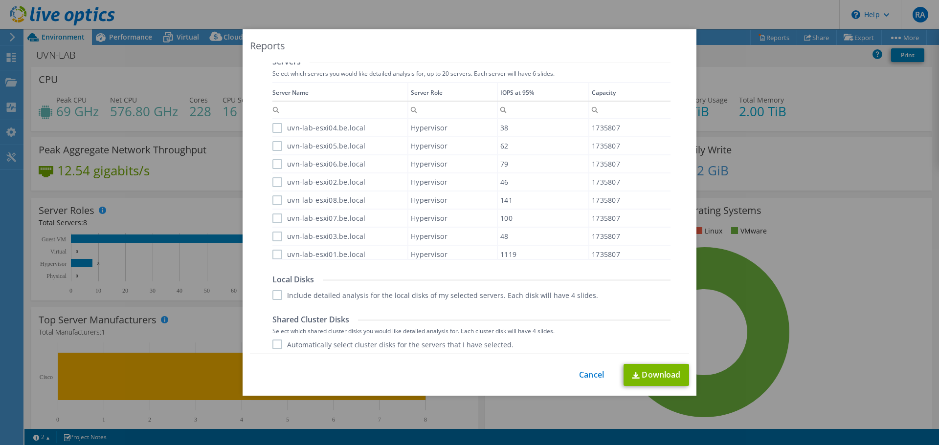
click at [285, 129] on label "uvn-lab-esxi04.be.local" at bounding box center [318, 128] width 93 height 10
click at [0, 0] on input "uvn-lab-esxi04.be.local" at bounding box center [0, 0] width 0 height 0
click at [277, 150] on label "uvn-lab-esxi05.be.local" at bounding box center [318, 146] width 93 height 10
click at [0, 0] on input "uvn-lab-esxi05.be.local" at bounding box center [0, 0] width 0 height 0
click at [277, 158] on div "uvn-lab-esxi06.be.local" at bounding box center [339, 163] width 135 height 17
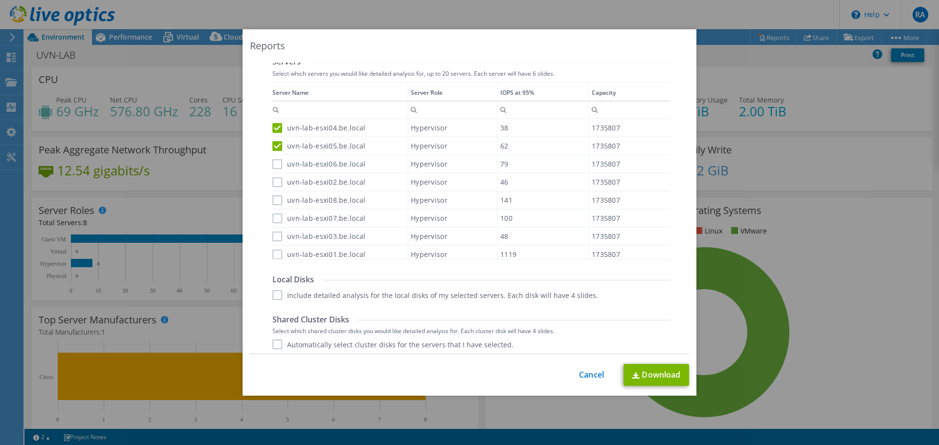
click at [277, 167] on label "uvn-lab-esxi06.be.local" at bounding box center [318, 164] width 93 height 10
click at [0, 0] on input "uvn-lab-esxi06.be.local" at bounding box center [0, 0] width 0 height 0
click at [276, 183] on label "uvn-lab-esxi02.be.local" at bounding box center [318, 182] width 93 height 10
click at [0, 0] on input "uvn-lab-esxi02.be.local" at bounding box center [0, 0] width 0 height 0
click at [276, 203] on label "uvn-lab-esxi08.be.local" at bounding box center [318, 201] width 93 height 10
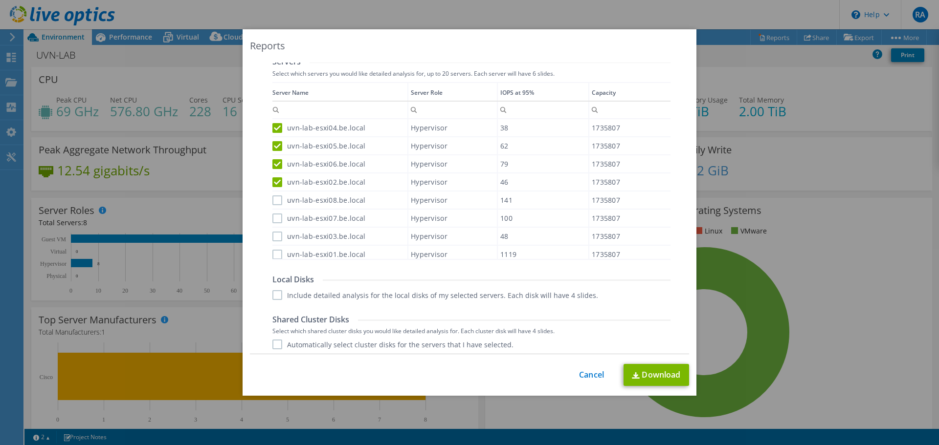
click at [0, 0] on input "uvn-lab-esxi08.be.local" at bounding box center [0, 0] width 0 height 0
click at [276, 216] on label "uvn-lab-esxi07.be.local" at bounding box center [318, 219] width 93 height 10
click at [0, 0] on input "uvn-lab-esxi07.be.local" at bounding box center [0, 0] width 0 height 0
click at [276, 236] on label "uvn-lab-esxi03.be.local" at bounding box center [318, 237] width 93 height 10
click at [0, 0] on input "uvn-lab-esxi03.be.local" at bounding box center [0, 0] width 0 height 0
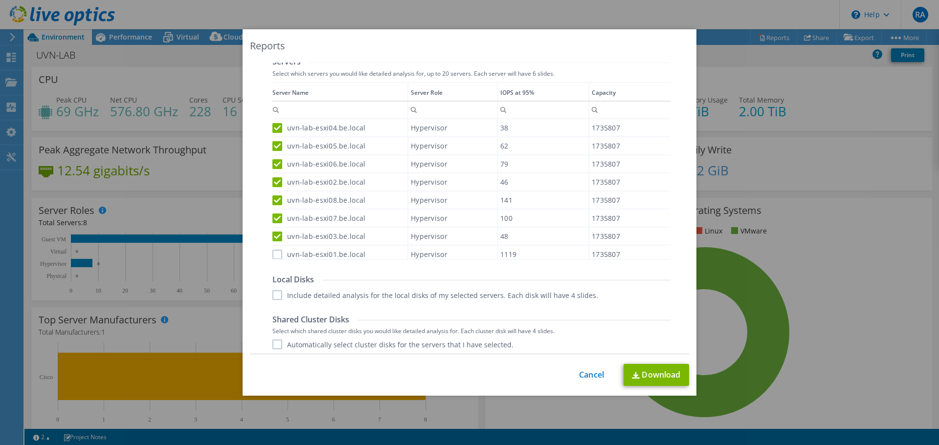
click at [276, 254] on label "uvn-lab-esxi01.be.local" at bounding box center [318, 255] width 93 height 10
click at [0, 0] on input "uvn-lab-esxi01.be.local" at bounding box center [0, 0] width 0 height 0
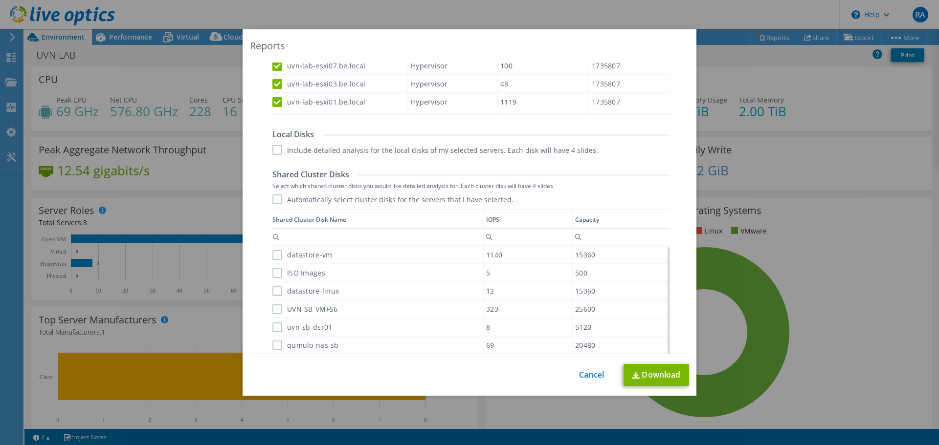
scroll to position [489, 0]
click at [296, 198] on label "Automatically select cluster disks for the servers that I have selected." at bounding box center [392, 198] width 241 height 10
click at [0, 0] on input "Automatically select cluster disks for the servers that I have selected." at bounding box center [0, 0] width 0 height 0
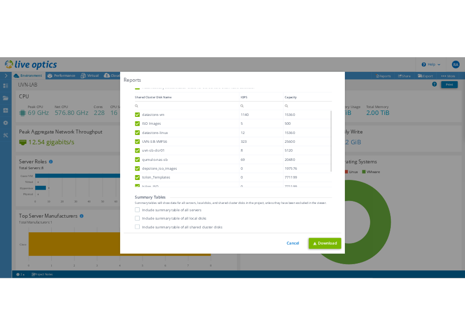
scroll to position [47, 0]
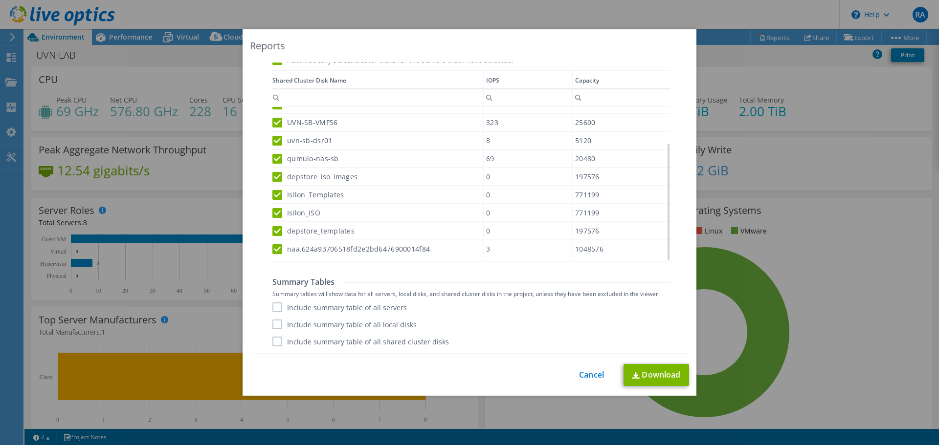
click at [307, 310] on label "Include summary table of all servers" at bounding box center [339, 308] width 134 height 10
click at [0, 0] on input "Include summary table of all servers" at bounding box center [0, 0] width 0 height 0
click at [306, 329] on label "Include summary table of all local disks" at bounding box center [344, 325] width 144 height 10
click at [0, 0] on input "Include summary table of all local disks" at bounding box center [0, 0] width 0 height 0
click at [306, 342] on label "Include summary table of all shared cluster disks" at bounding box center [360, 342] width 177 height 10
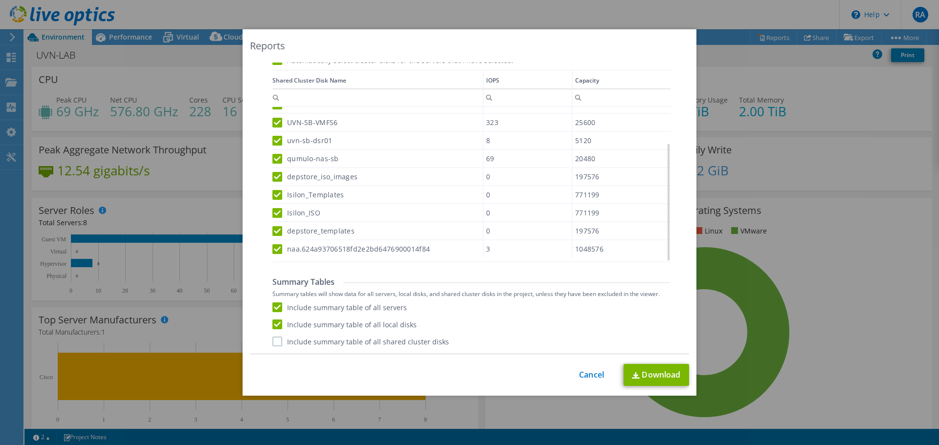
click at [0, 0] on input "Include summary table of all shared cluster disks" at bounding box center [0, 0] width 0 height 0
click at [657, 374] on link "Download" at bounding box center [656, 375] width 66 height 22
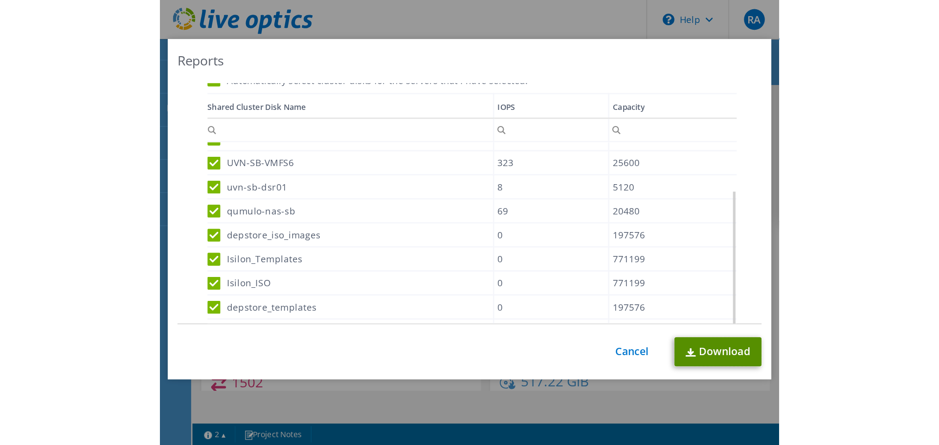
scroll to position [4, 0]
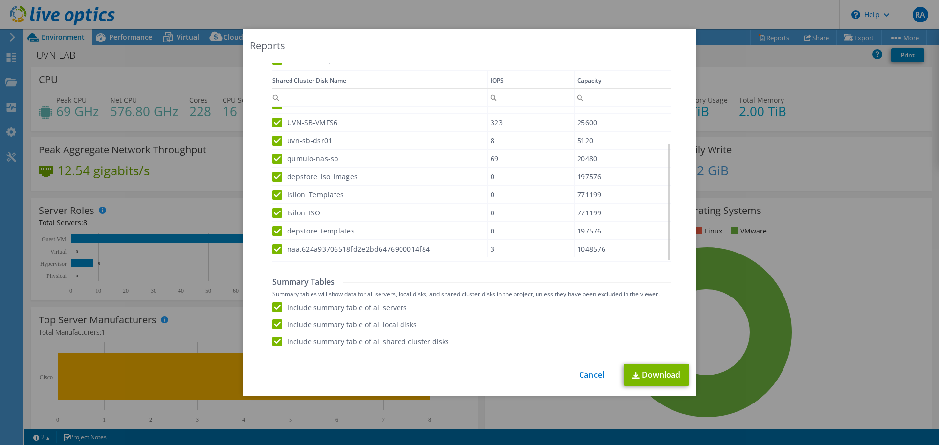
click at [574, 381] on div "This process may take a while, please wait... Cancel Download" at bounding box center [469, 375] width 439 height 22
click at [579, 378] on link "Cancel" at bounding box center [591, 375] width 25 height 9
